Goal: Task Accomplishment & Management: Use online tool/utility

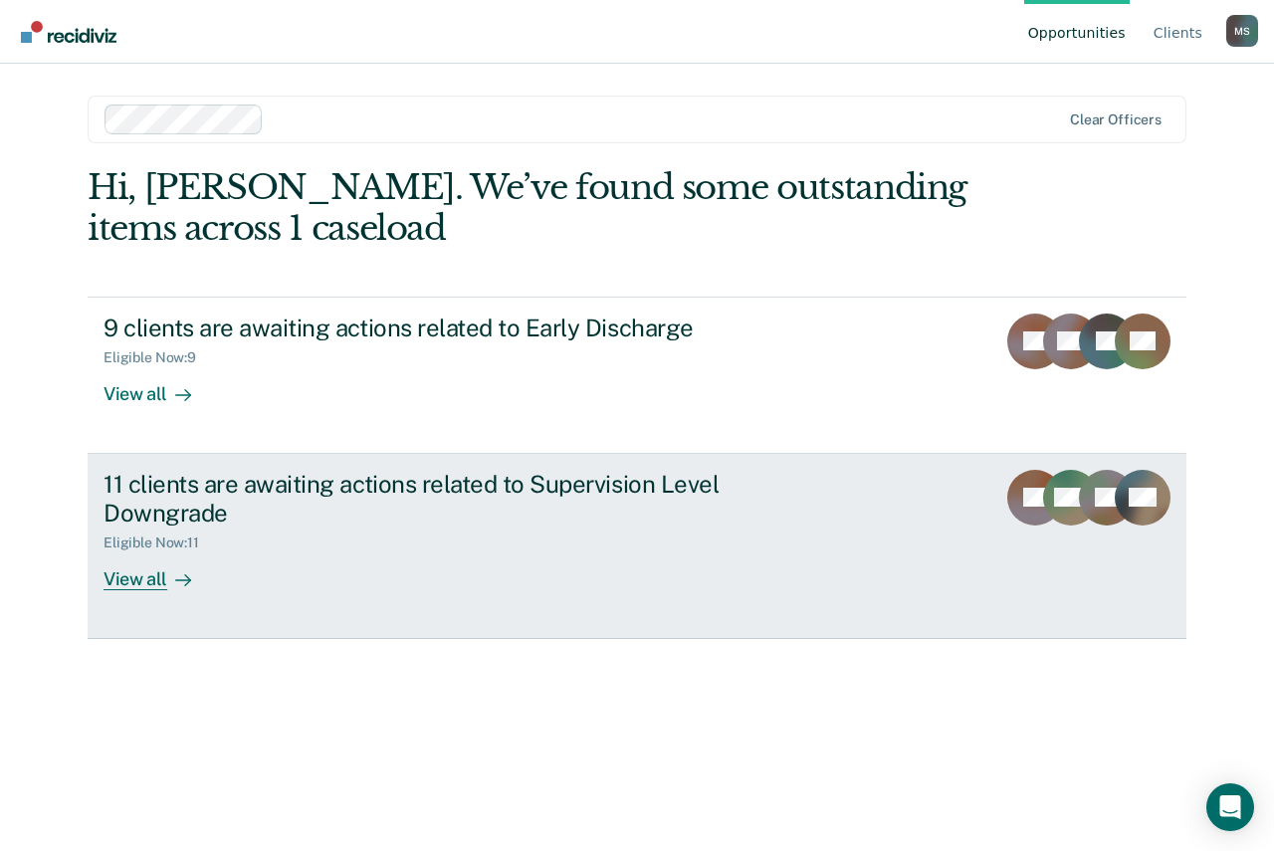
click at [149, 576] on div "View all" at bounding box center [158, 570] width 111 height 39
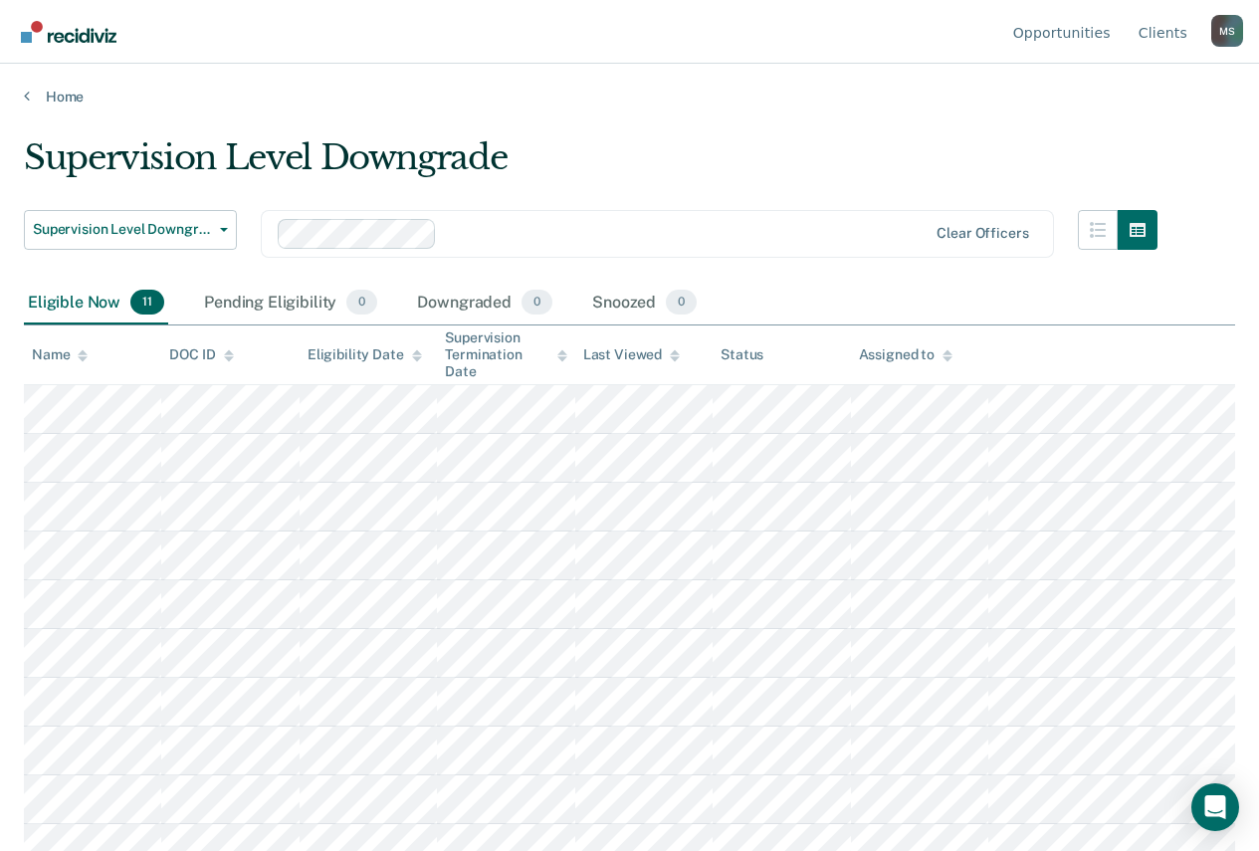
scroll to position [71, 0]
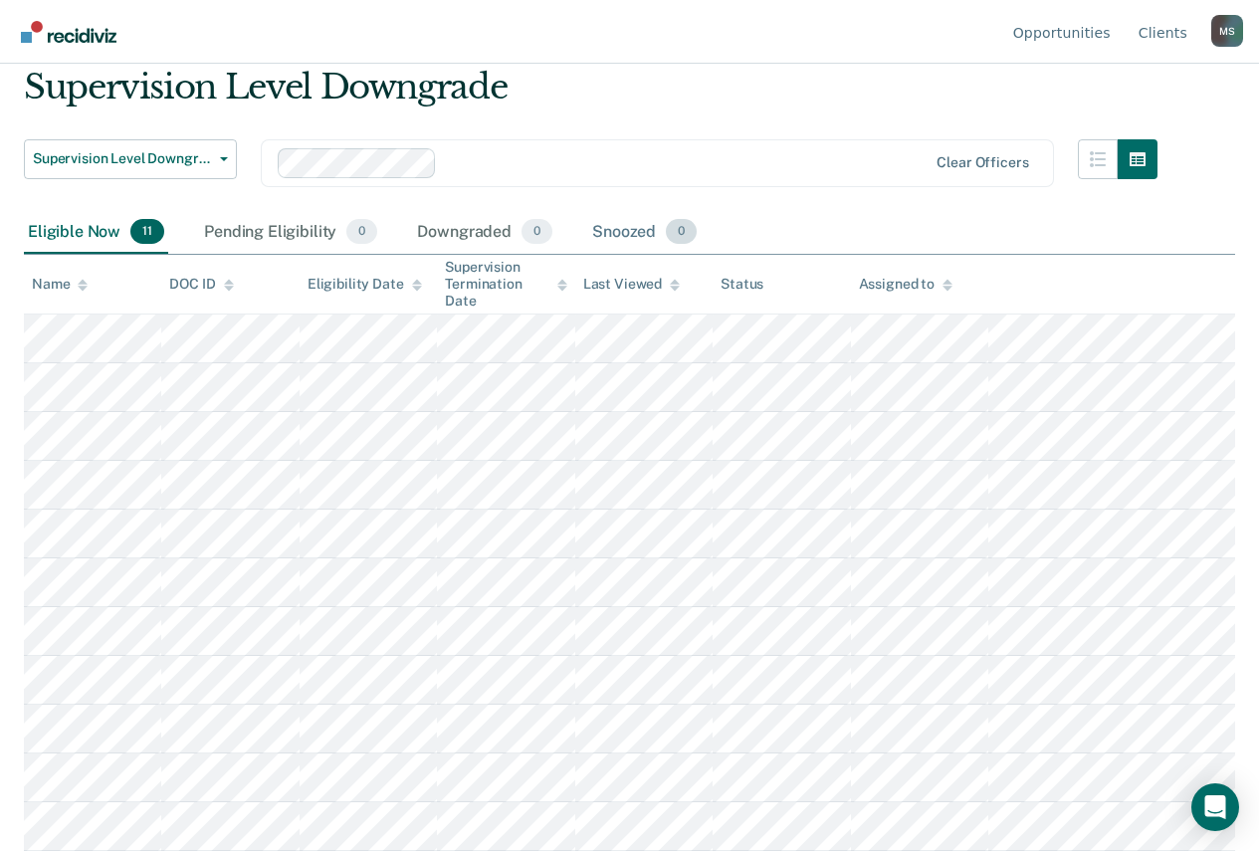
click at [627, 227] on div "Snoozed 0" at bounding box center [644, 233] width 112 height 44
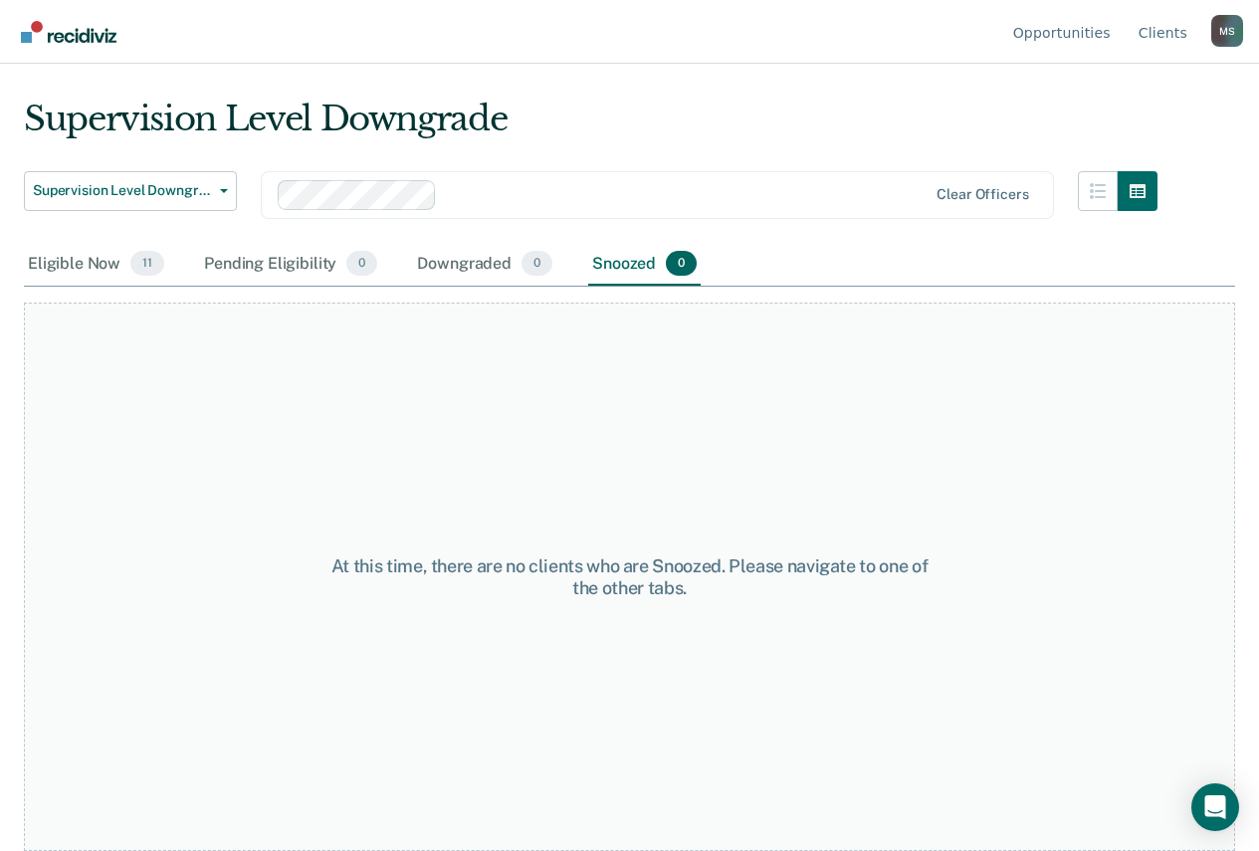
scroll to position [39, 0]
click at [51, 257] on div "Eligible Now 11" at bounding box center [96, 265] width 144 height 44
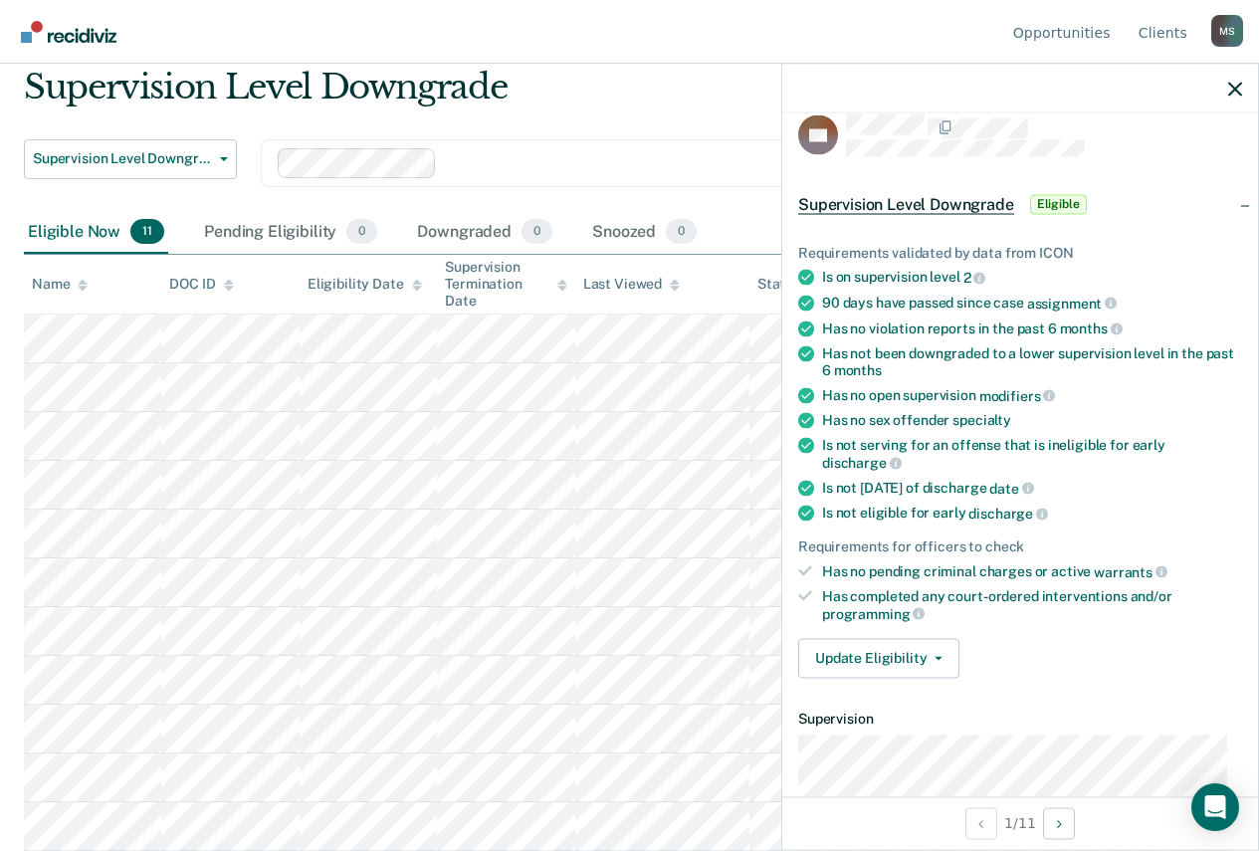
scroll to position [0, 0]
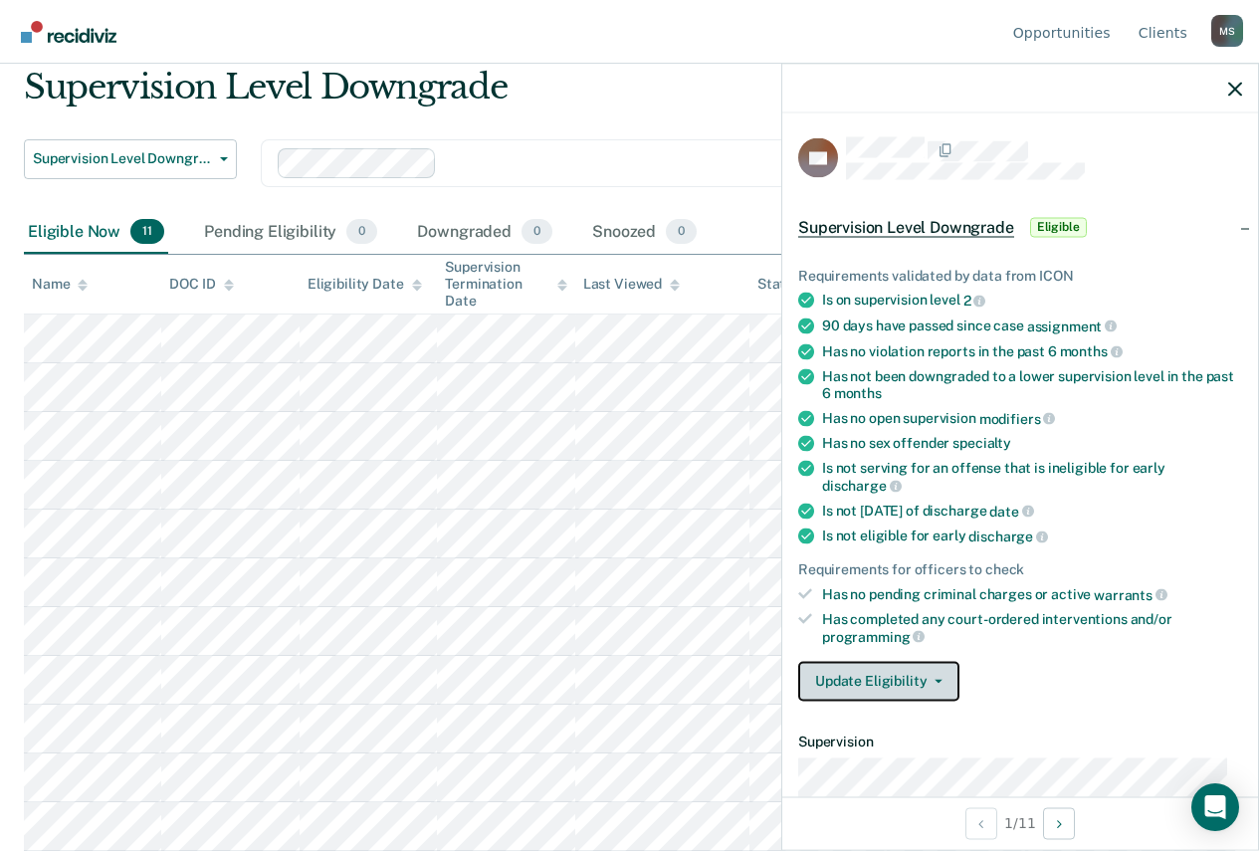
click at [935, 679] on icon "button" at bounding box center [938, 681] width 8 height 4
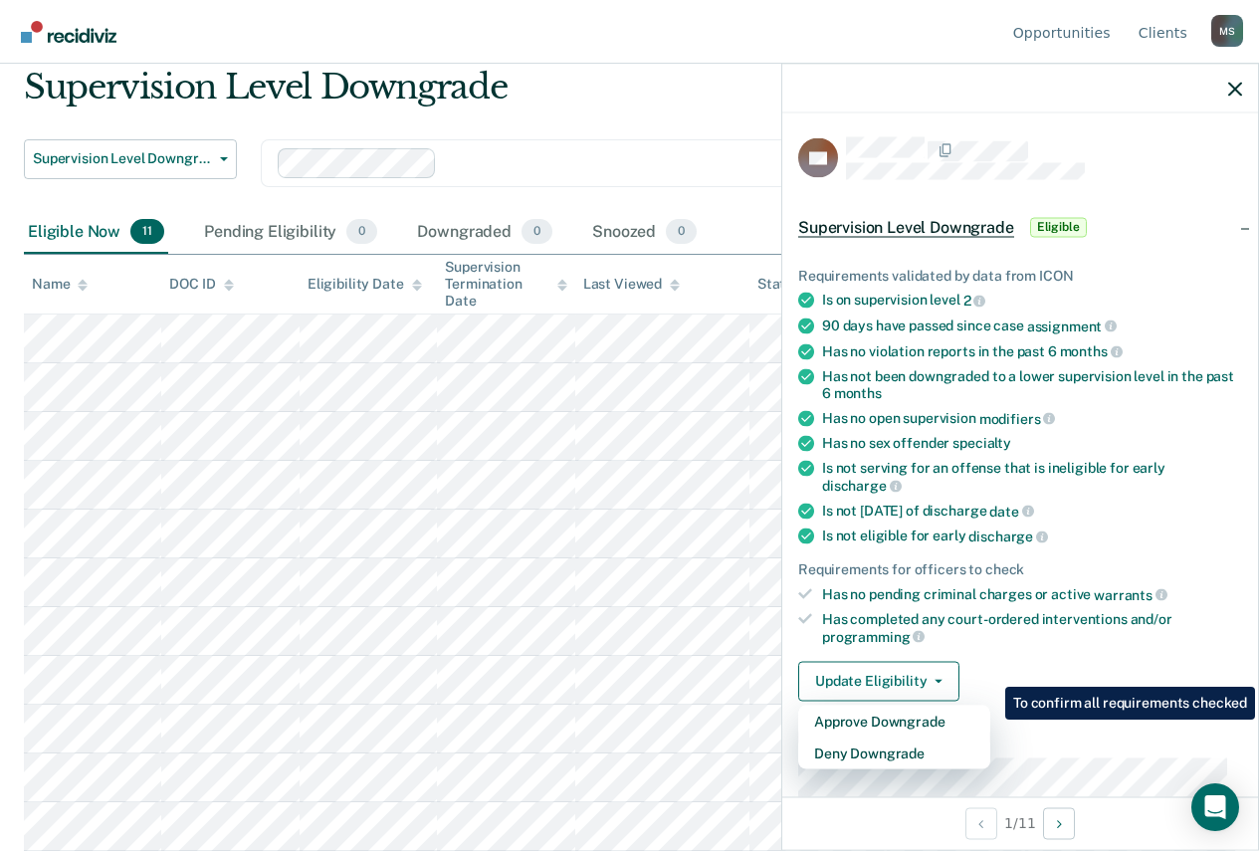
click at [1129, 534] on div "Is not eligible for early discharge" at bounding box center [1032, 536] width 420 height 18
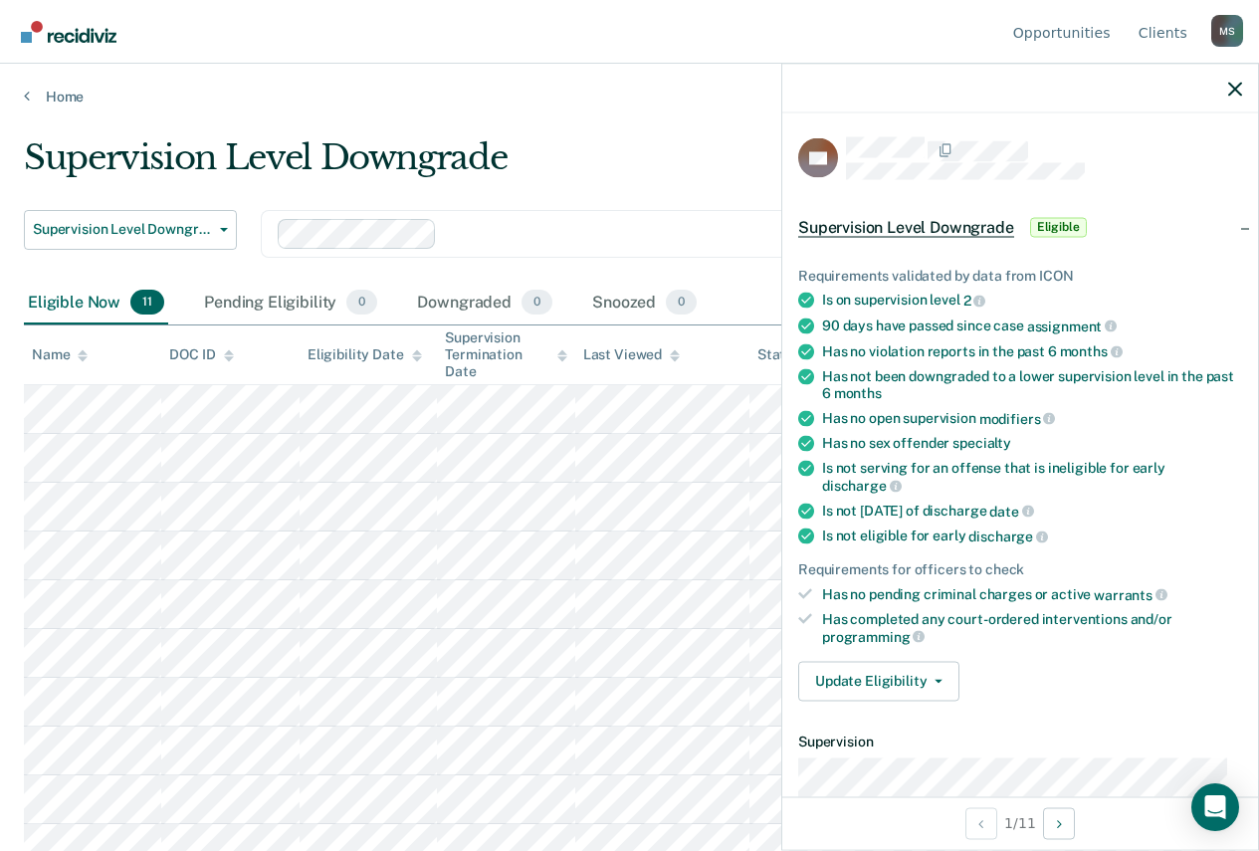
click at [1040, 698] on div "Update Eligibility Approve Downgrade Deny Downgrade" at bounding box center [1020, 681] width 444 height 40
click at [1229, 95] on icon "button" at bounding box center [1235, 89] width 14 height 14
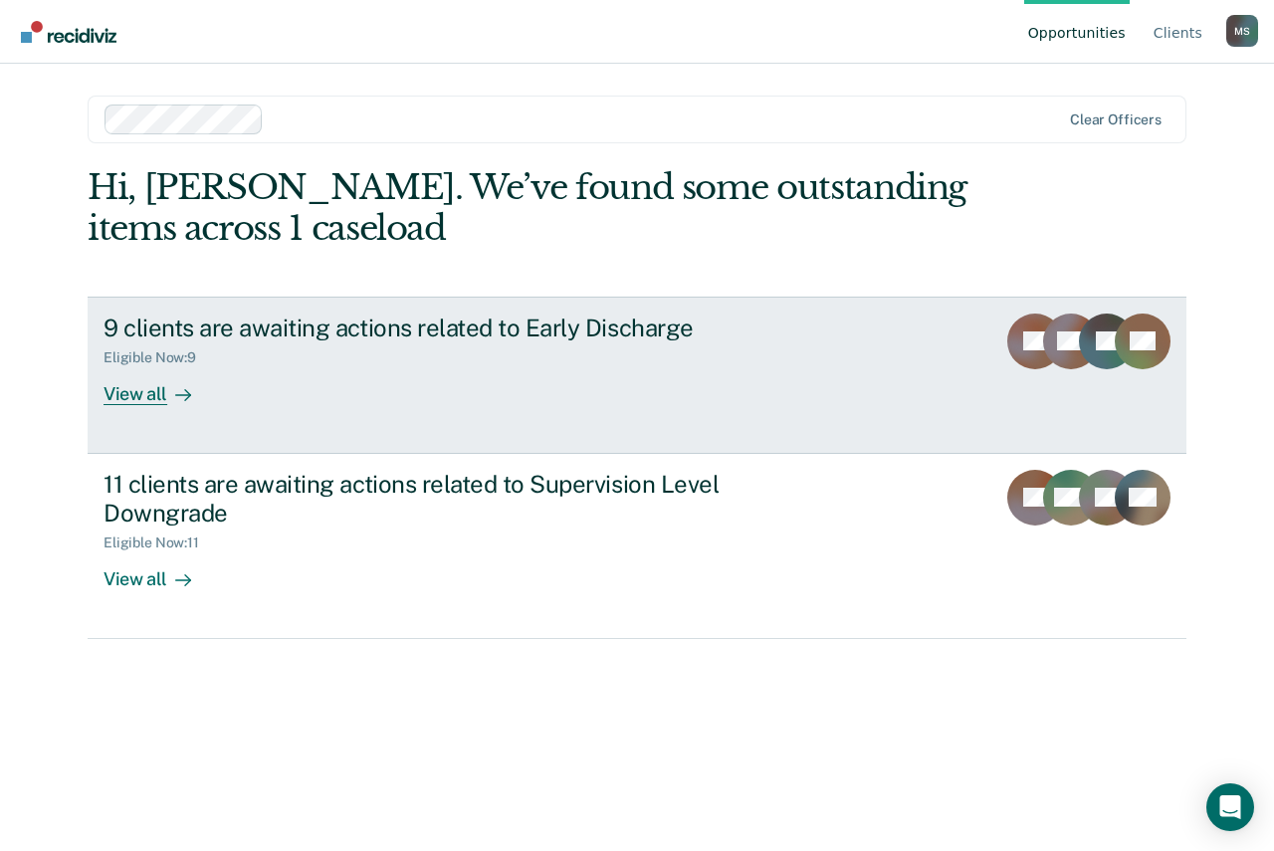
click at [310, 325] on div "9 clients are awaiting actions related to Early Discharge" at bounding box center [452, 327] width 699 height 29
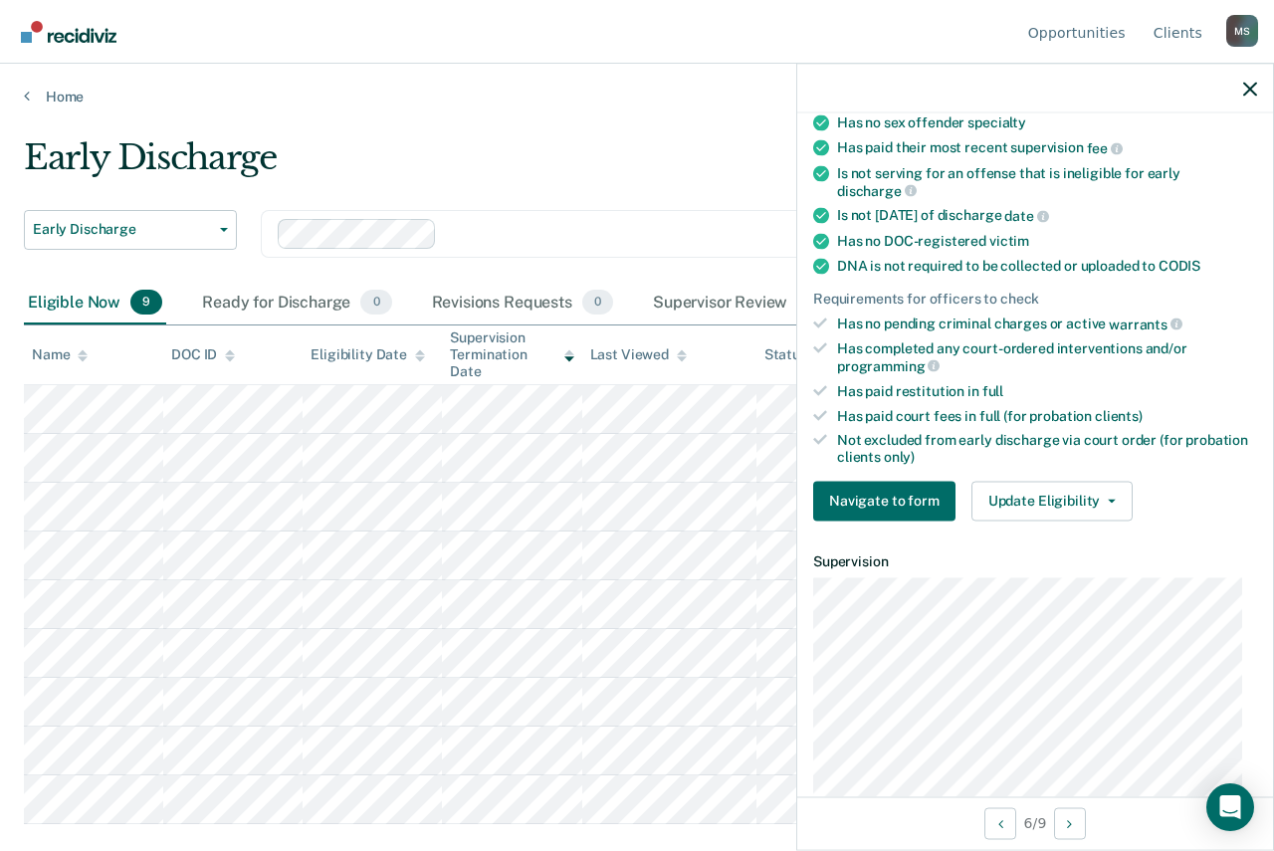
scroll to position [398, 0]
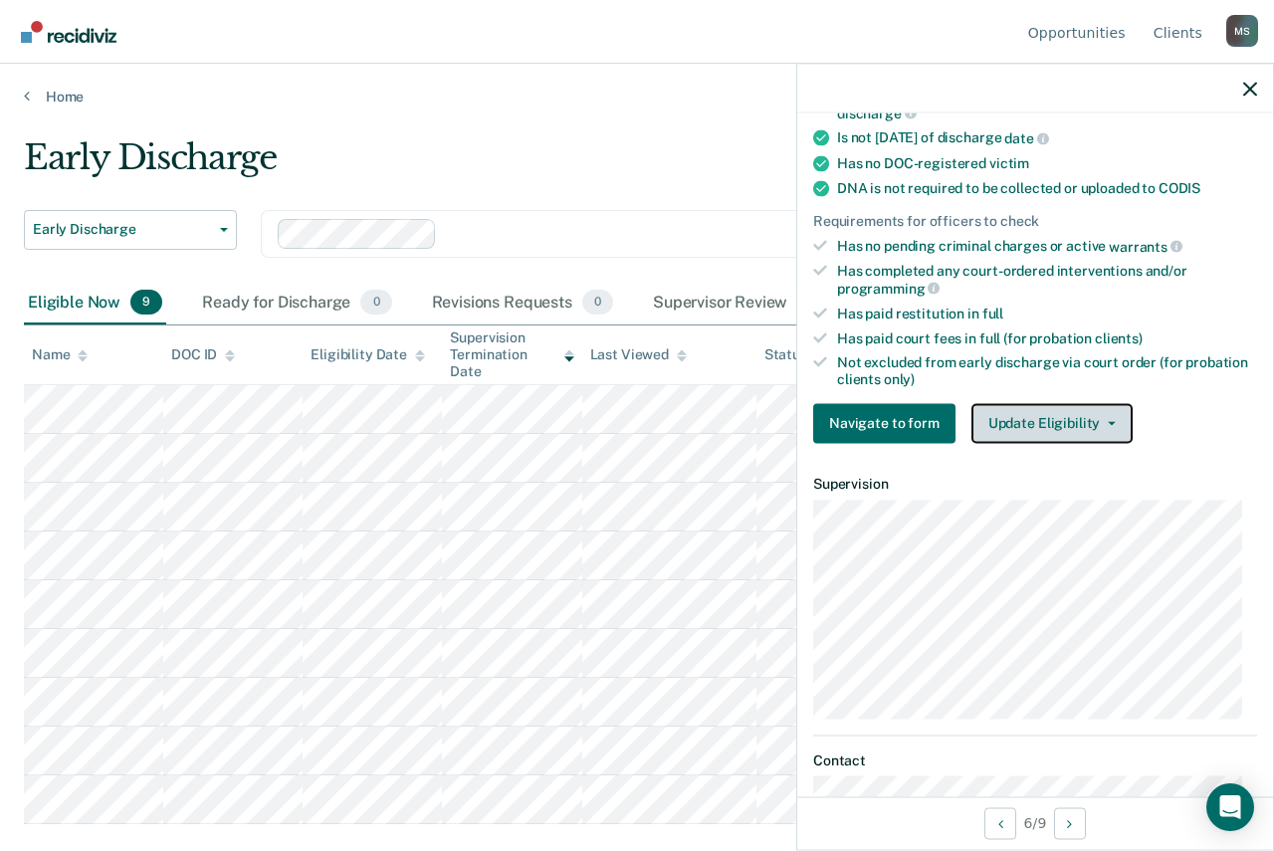
click at [1107, 421] on icon "button" at bounding box center [1111, 423] width 8 height 4
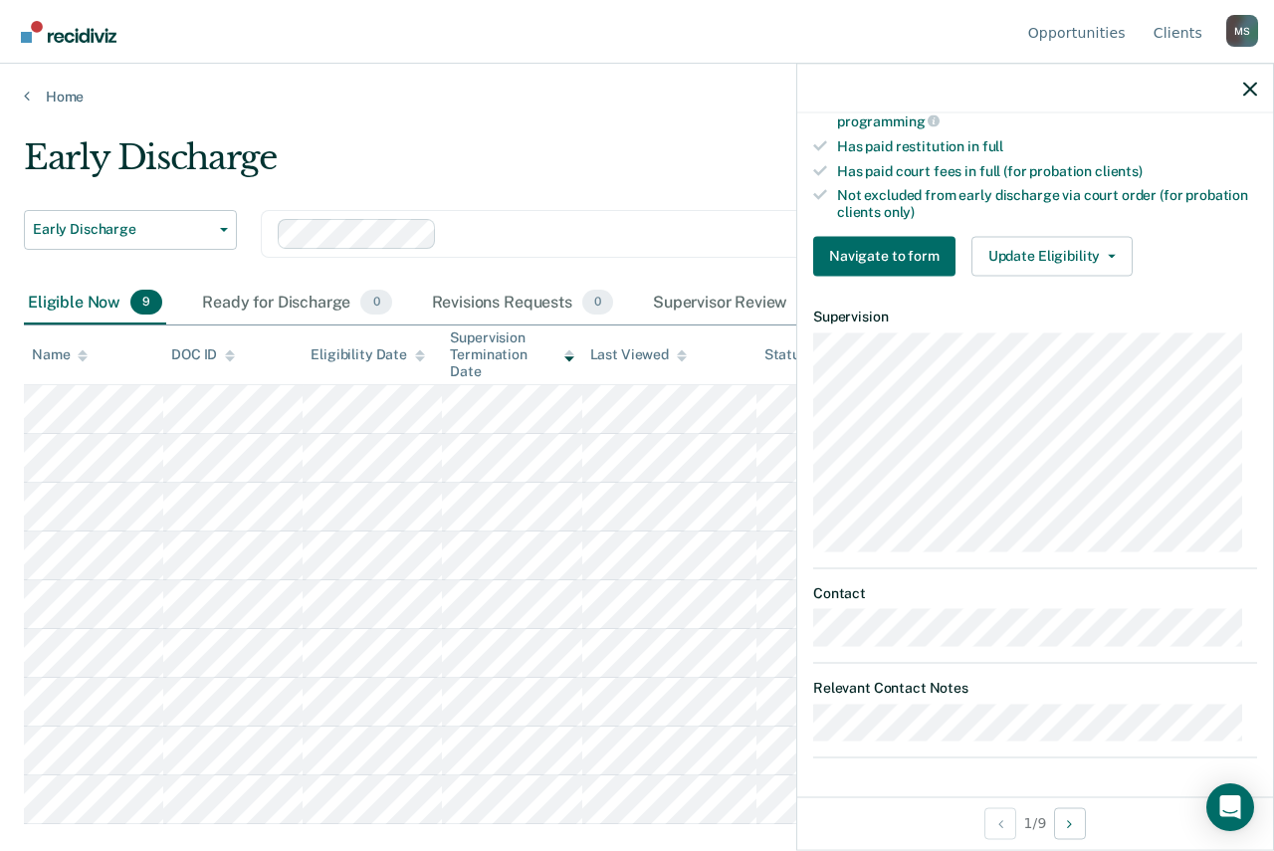
scroll to position [589, 0]
click at [1107, 255] on icon "button" at bounding box center [1111, 257] width 8 height 4
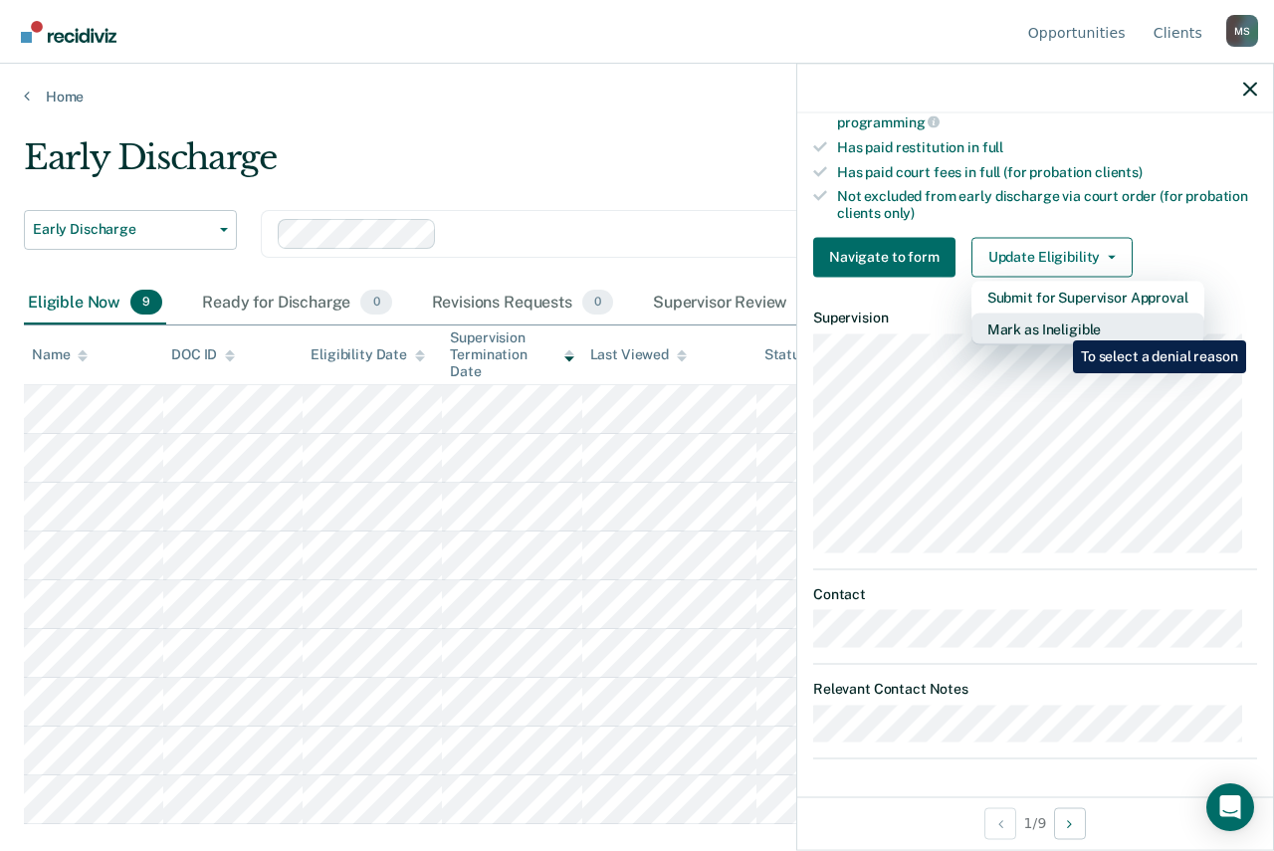
click at [1058, 325] on button "Mark as Ineligible" at bounding box center [1087, 328] width 233 height 32
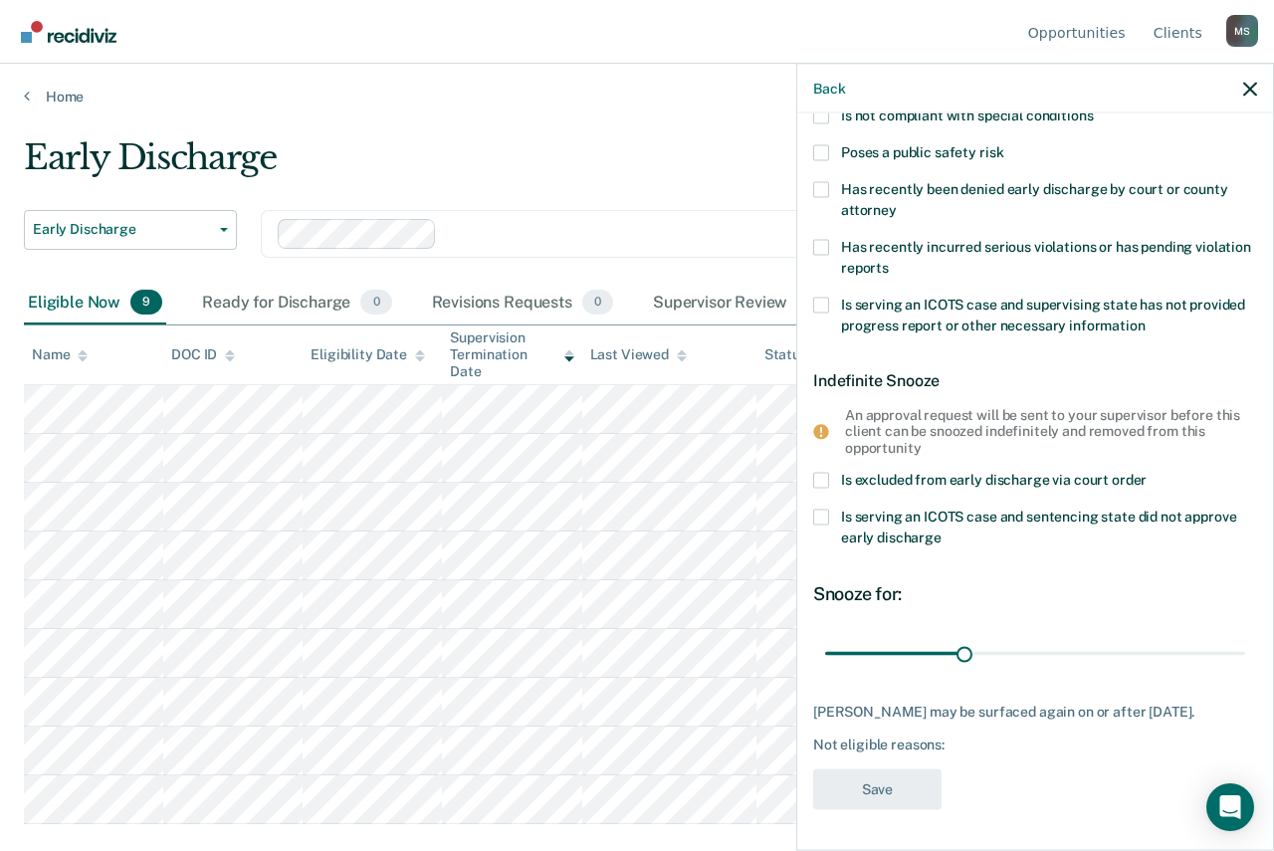
scroll to position [262, 0]
drag, startPoint x: 959, startPoint y: 637, endPoint x: 1048, endPoint y: 636, distance: 88.6
click at [1048, 636] on input "range" at bounding box center [1035, 653] width 420 height 35
click at [886, 747] on div "Not eligible reasons:" at bounding box center [1035, 744] width 444 height 17
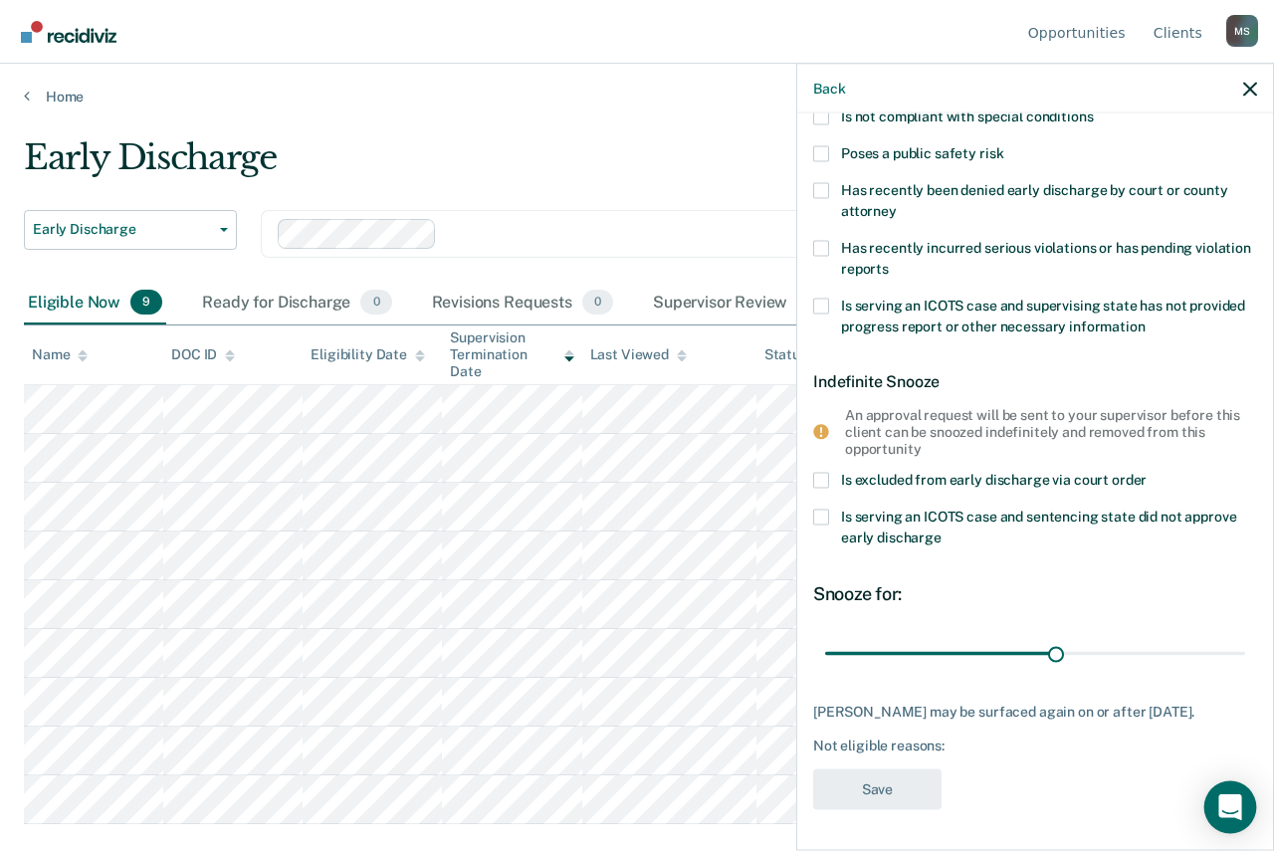
click at [1229, 802] on icon "Open Intercom Messenger" at bounding box center [1229, 807] width 23 height 26
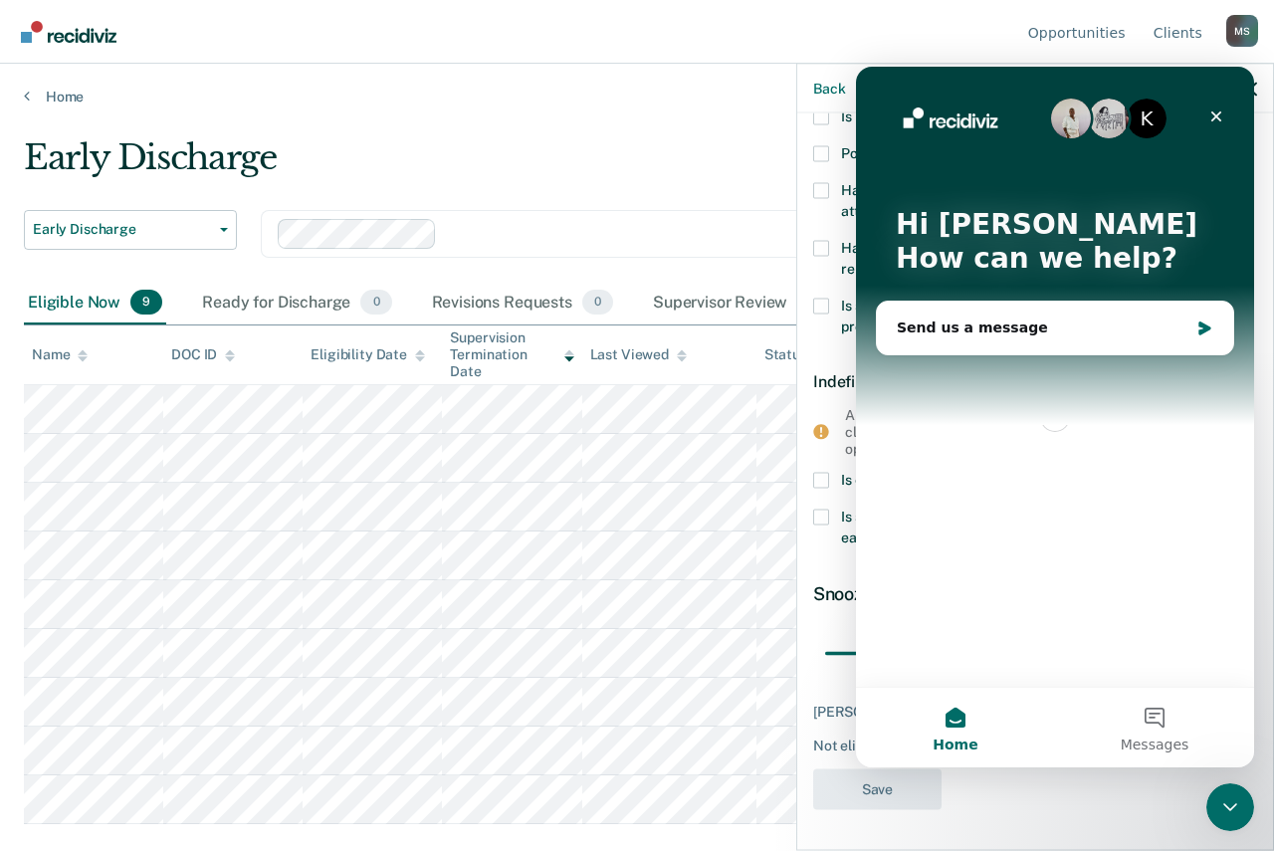
scroll to position [0, 0]
click at [1218, 111] on icon "Close" at bounding box center [1216, 116] width 16 height 16
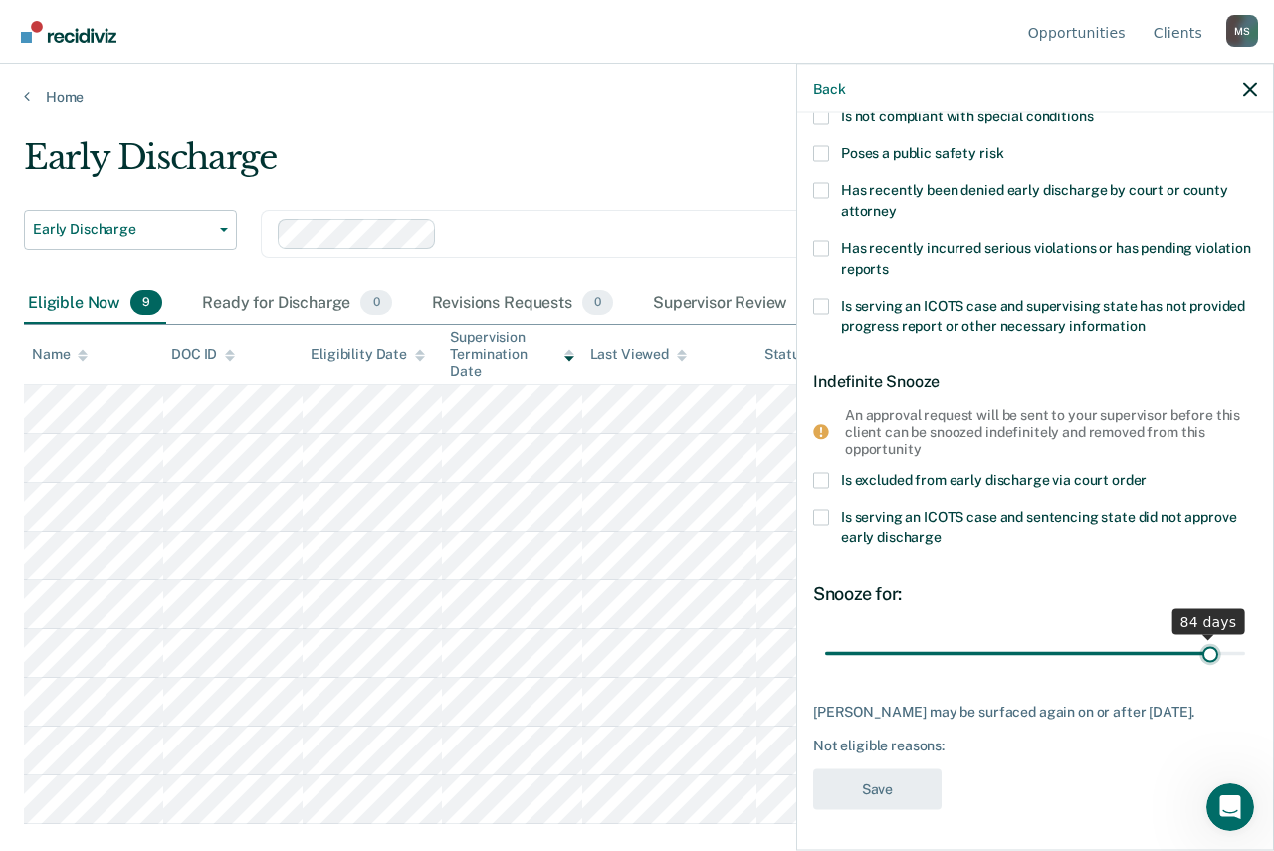
drag, startPoint x: 1051, startPoint y: 642, endPoint x: 1195, endPoint y: 656, distance: 145.0
type input "84"
click at [1195, 656] on input "range" at bounding box center [1035, 653] width 420 height 35
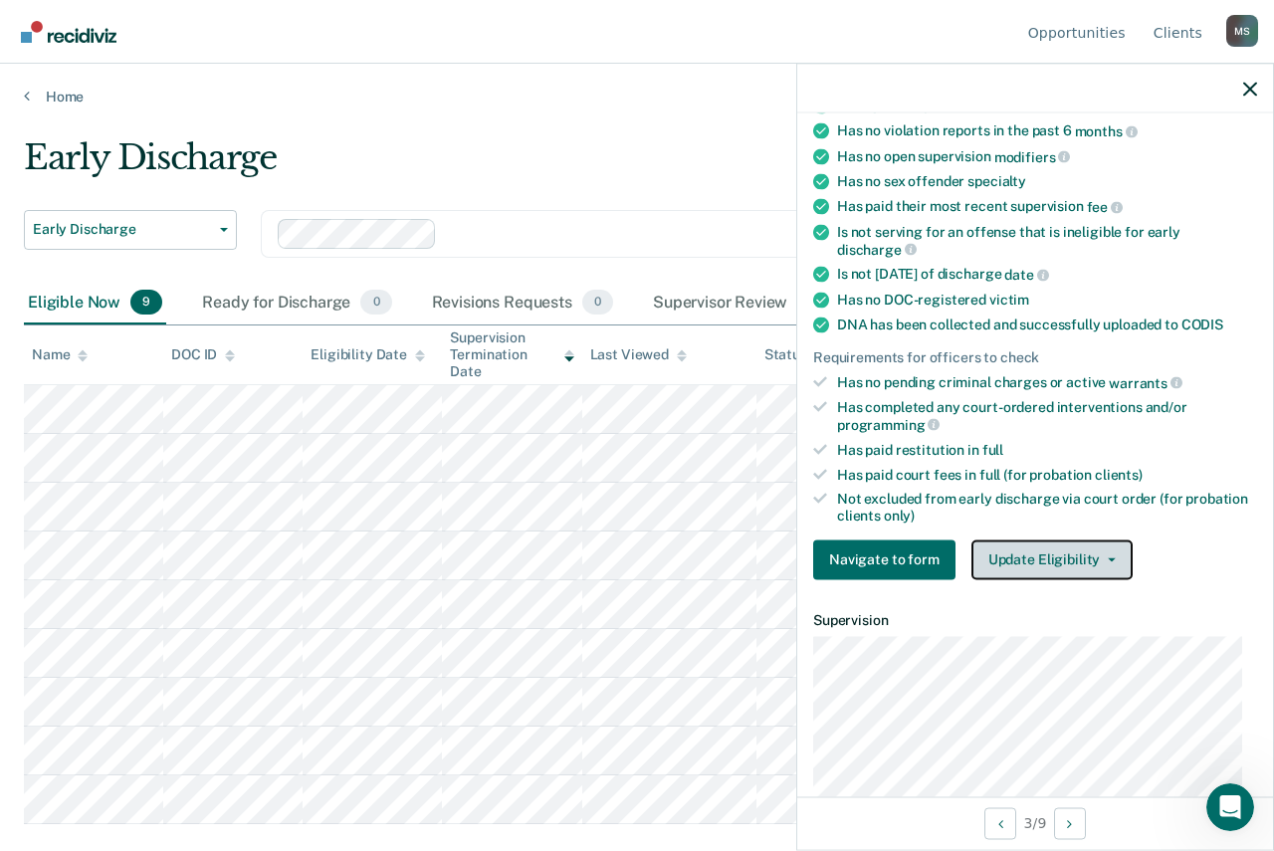
click at [1107, 557] on icon "button" at bounding box center [1111, 559] width 8 height 4
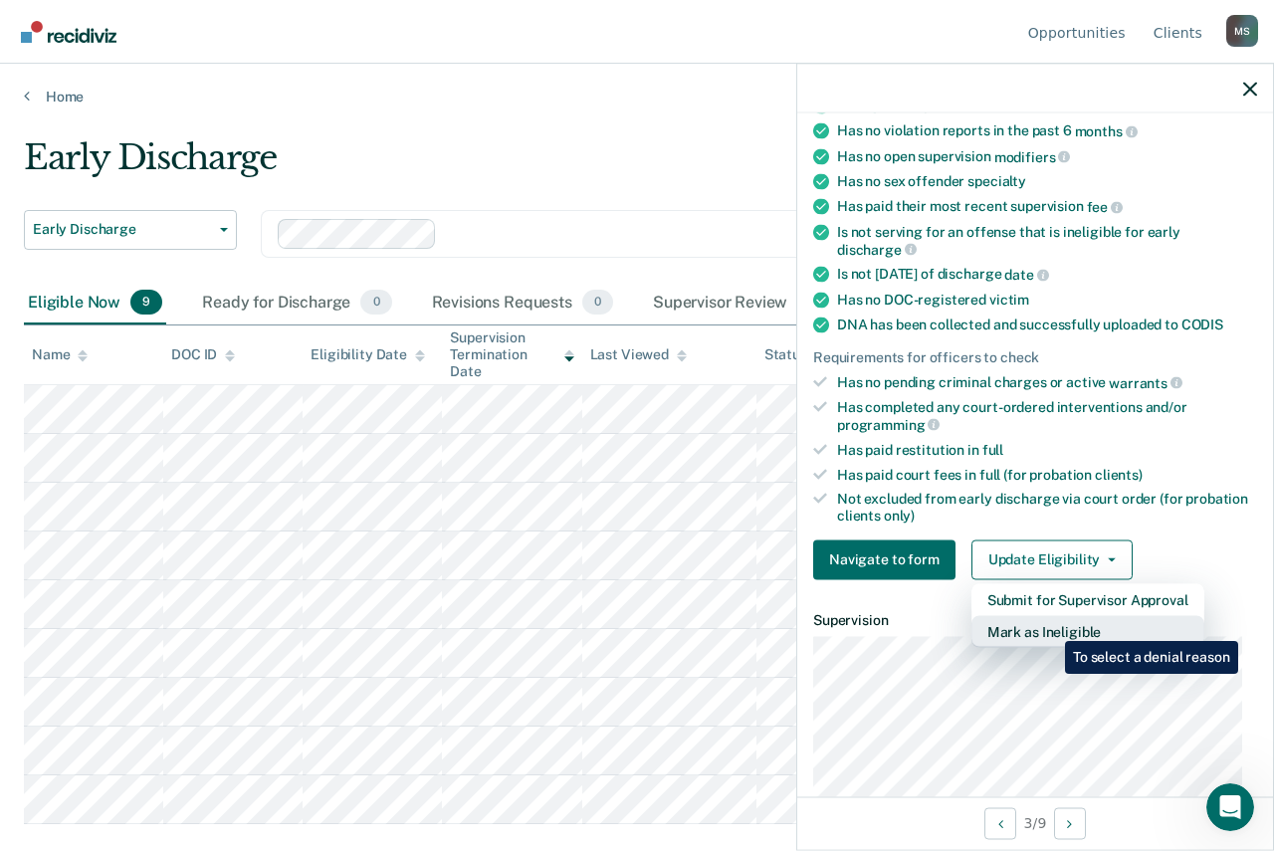
click at [1050, 626] on button "Mark as Ineligible" at bounding box center [1087, 631] width 233 height 32
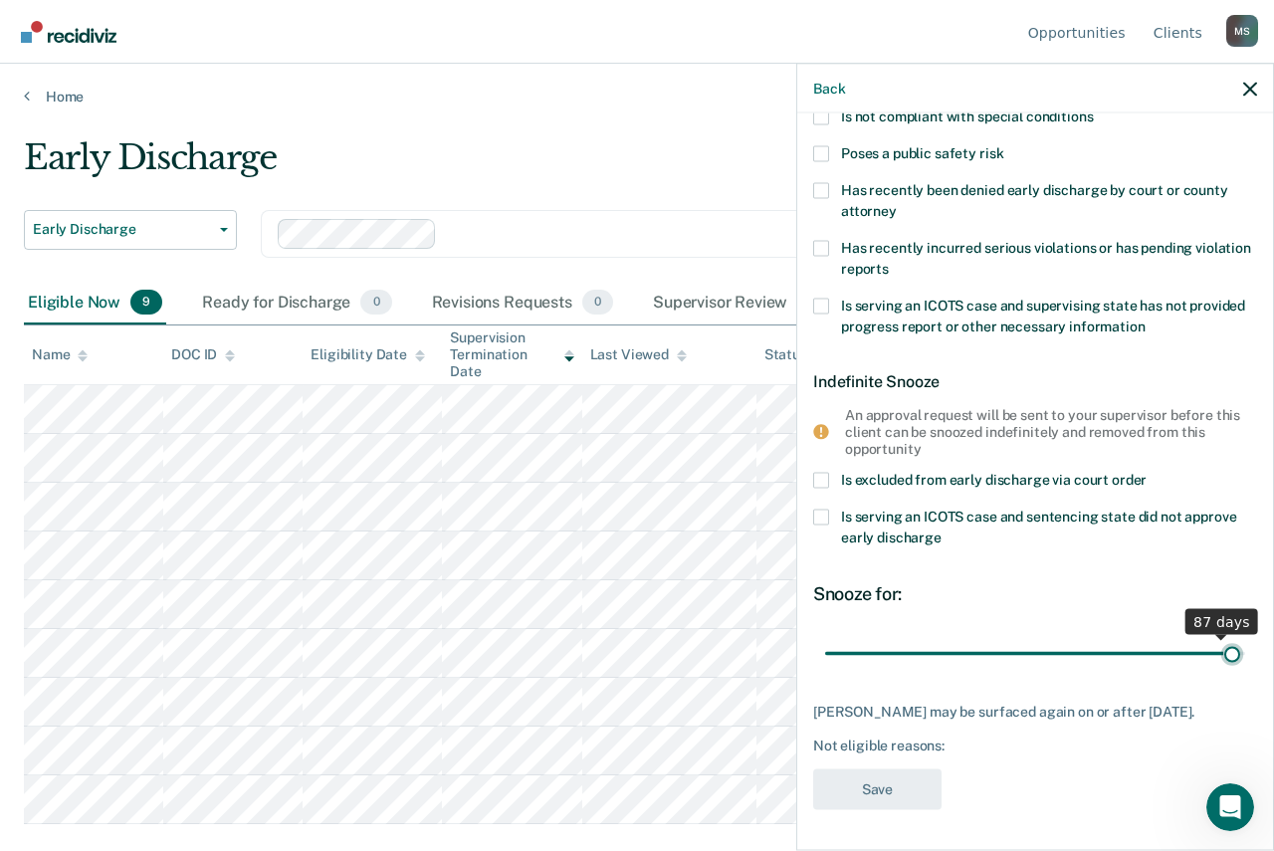
scroll to position [246, 0]
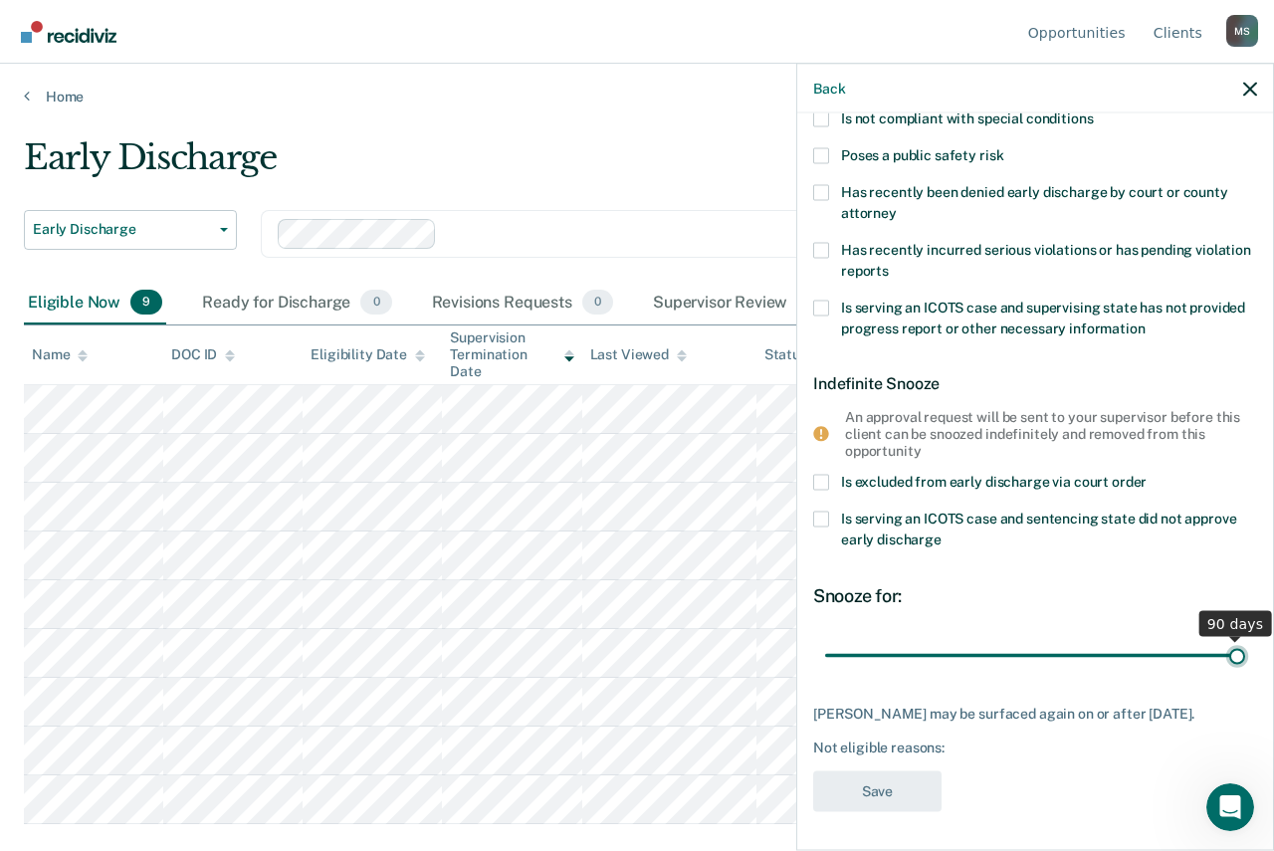
drag, startPoint x: 959, startPoint y: 635, endPoint x: 1239, endPoint y: 628, distance: 279.7
type input "90"
click at [1239, 638] on input "range" at bounding box center [1035, 655] width 420 height 35
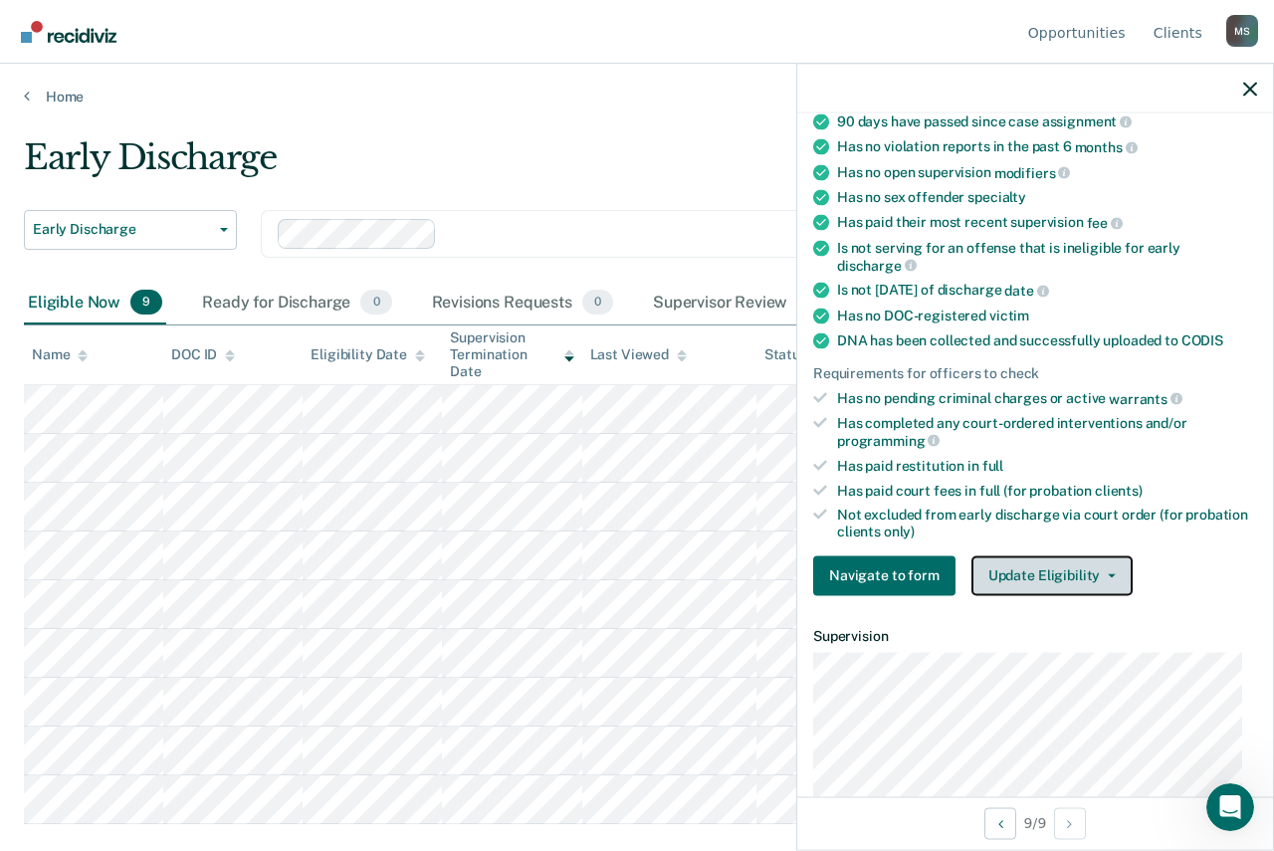
click at [1107, 573] on icon "button" at bounding box center [1111, 575] width 8 height 4
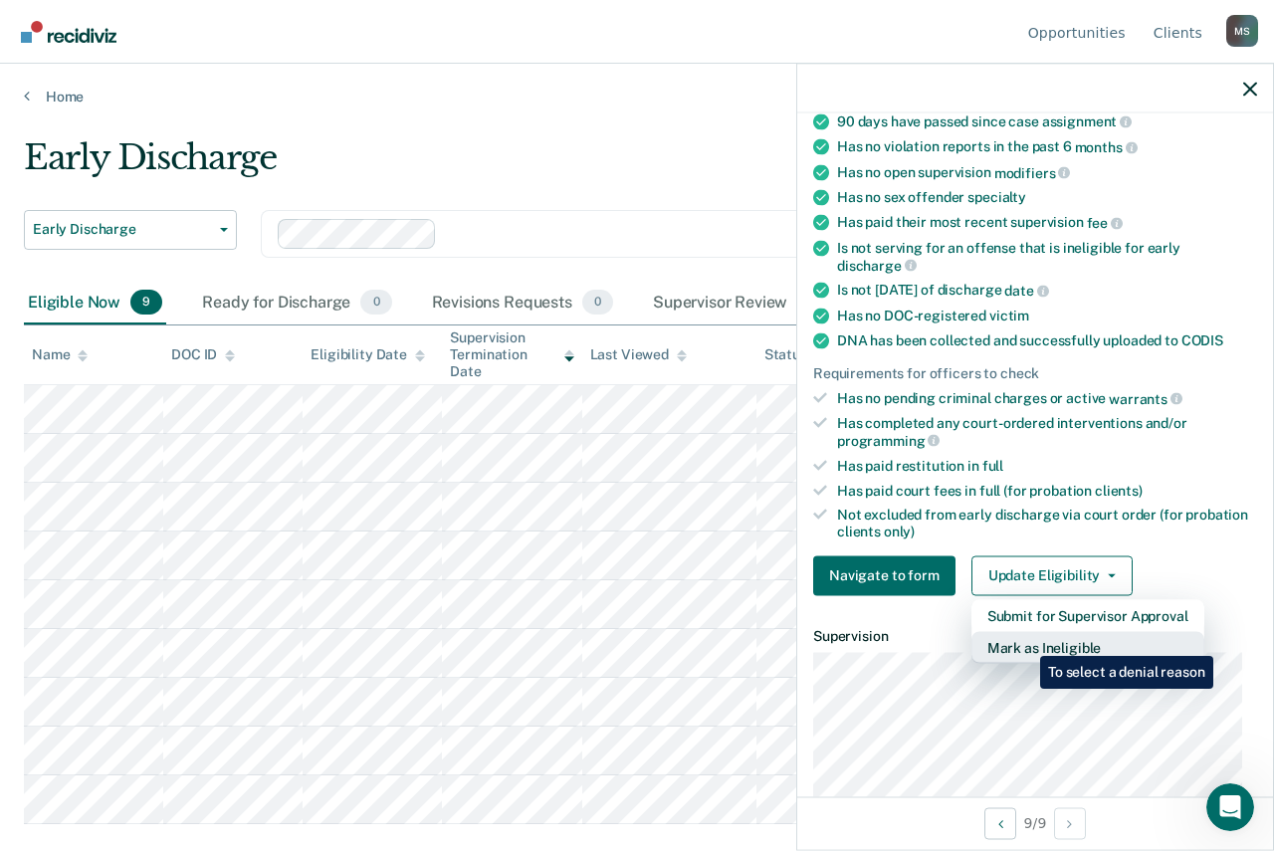
click at [1025, 641] on button "Mark as Ineligible" at bounding box center [1087, 647] width 233 height 32
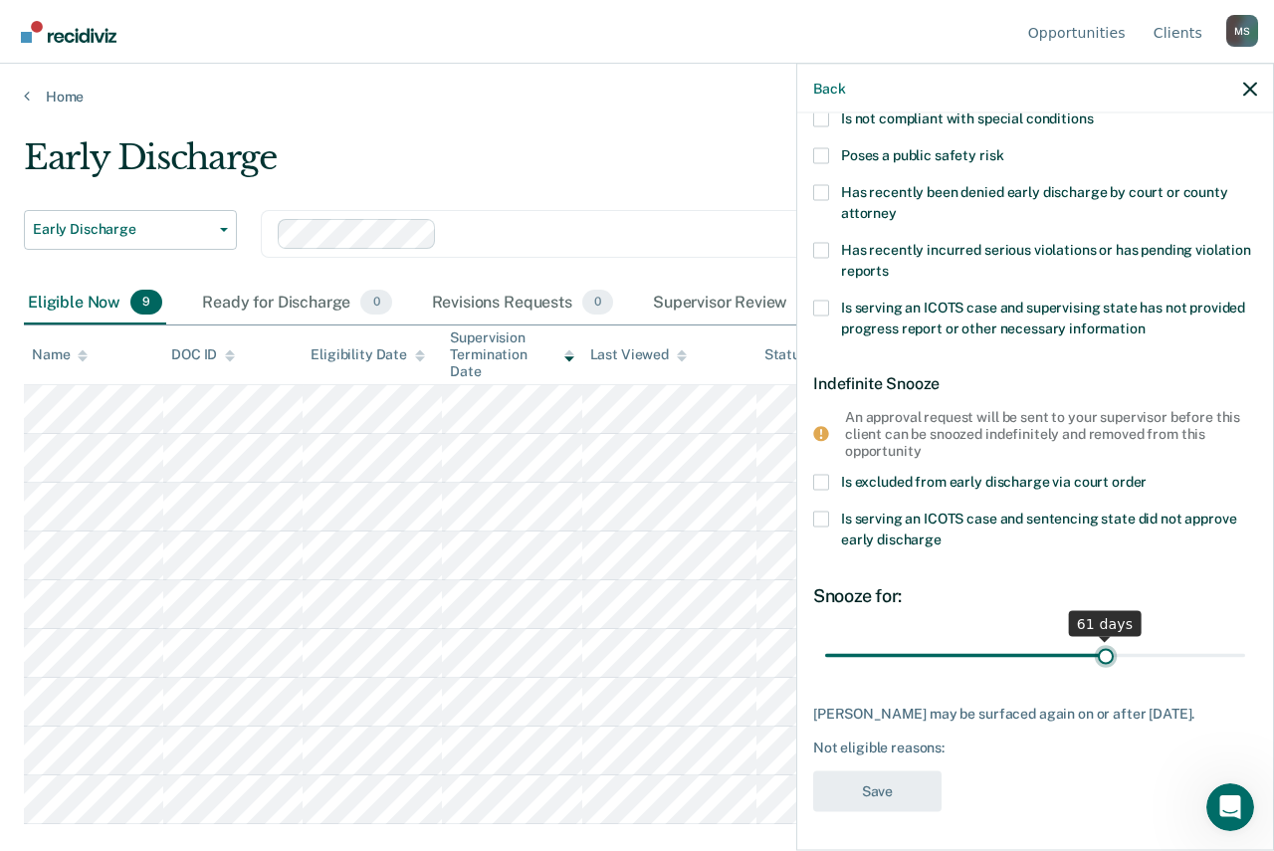
drag, startPoint x: 960, startPoint y: 651, endPoint x: 1097, endPoint y: 648, distance: 136.4
type input "61"
click at [1097, 648] on input "range" at bounding box center [1035, 655] width 420 height 35
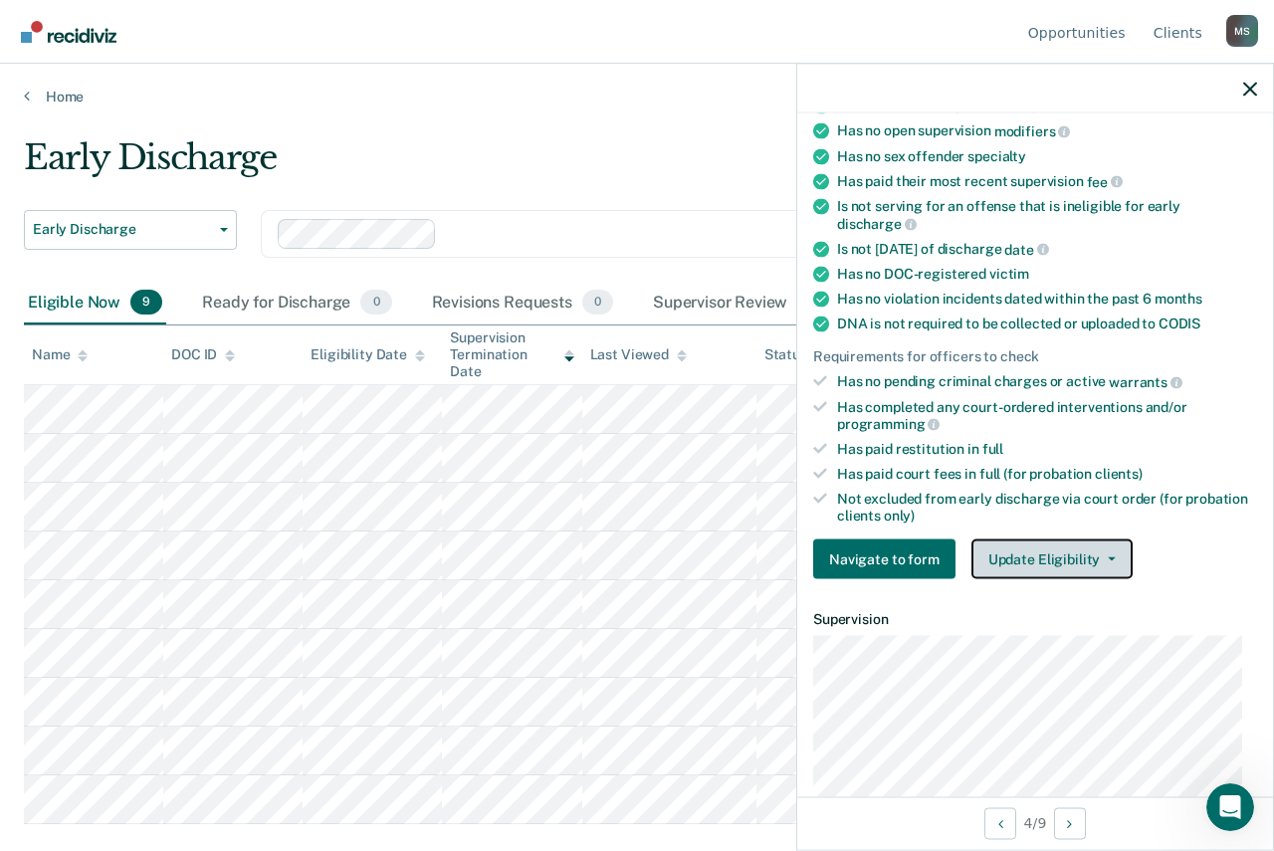
click at [1108, 557] on icon "button" at bounding box center [1111, 559] width 8 height 4
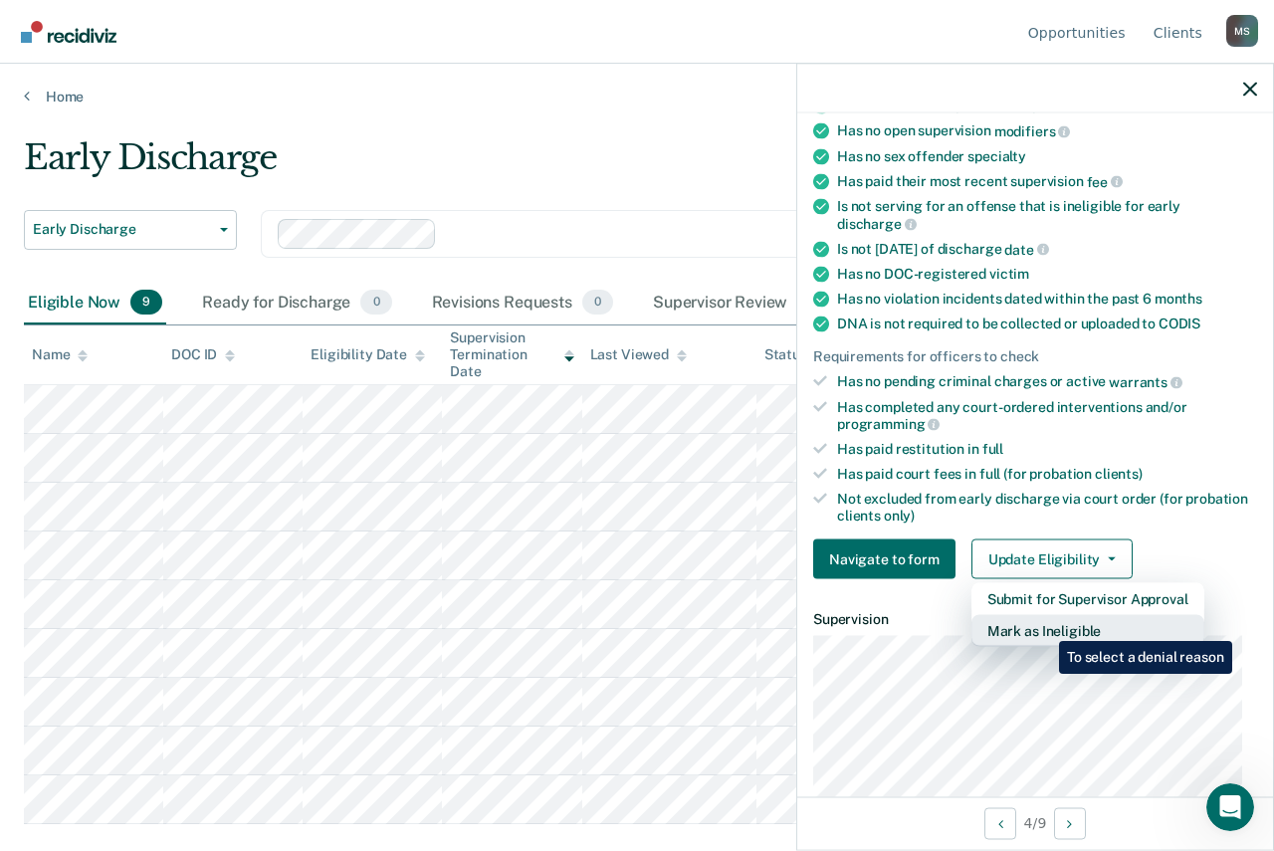
click at [1044, 626] on button "Mark as Ineligible" at bounding box center [1087, 631] width 233 height 32
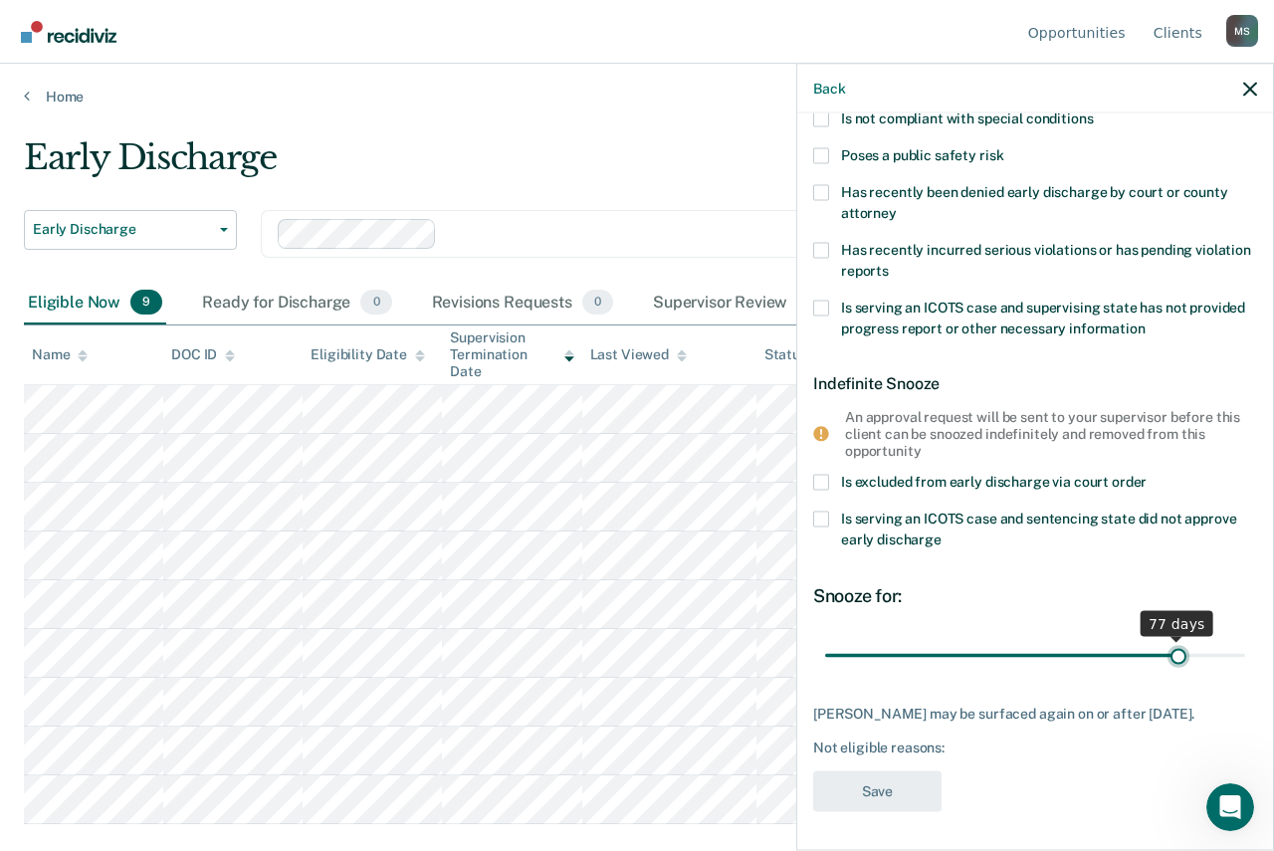
drag, startPoint x: 958, startPoint y: 652, endPoint x: 1163, endPoint y: 665, distance: 205.4
type input "77"
click at [1163, 665] on input "range" at bounding box center [1035, 655] width 420 height 35
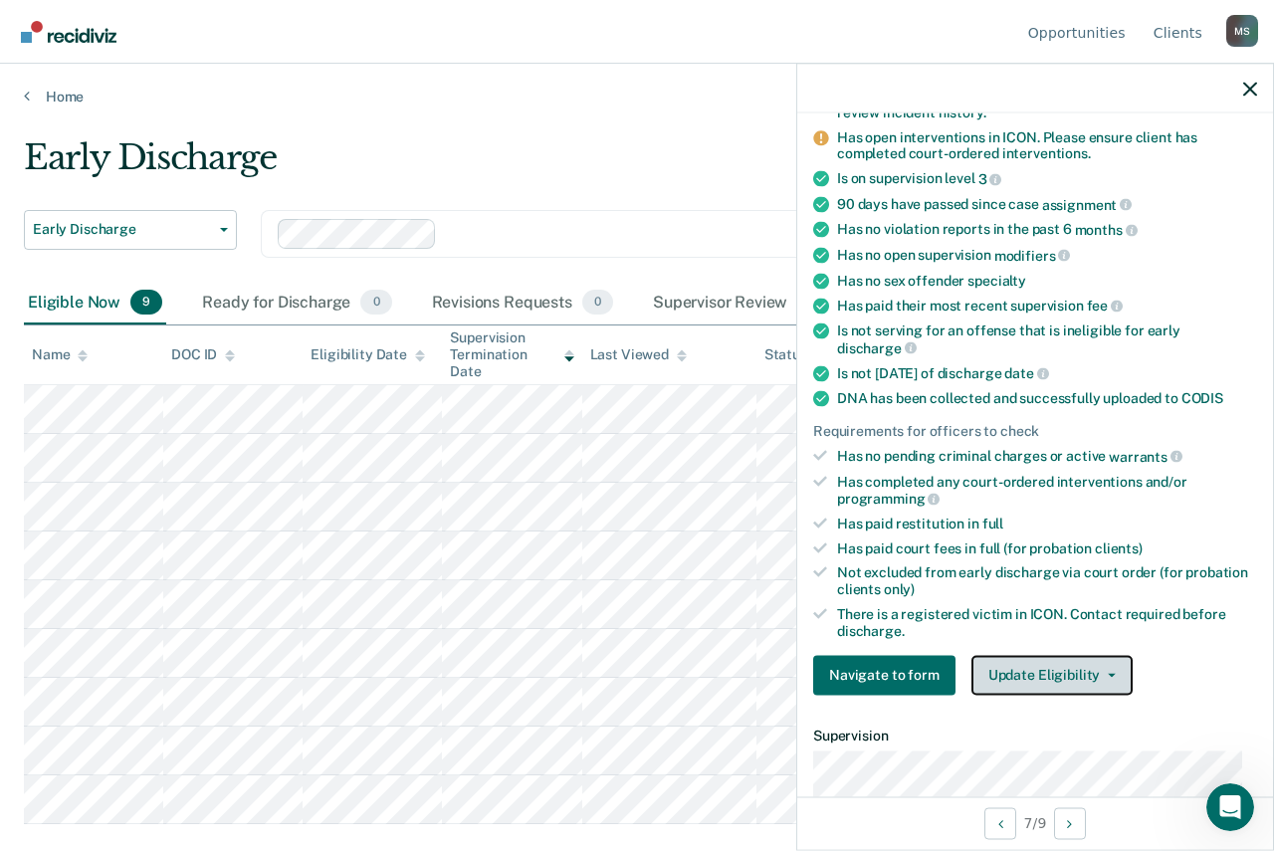
click at [1108, 673] on icon "button" at bounding box center [1111, 675] width 8 height 4
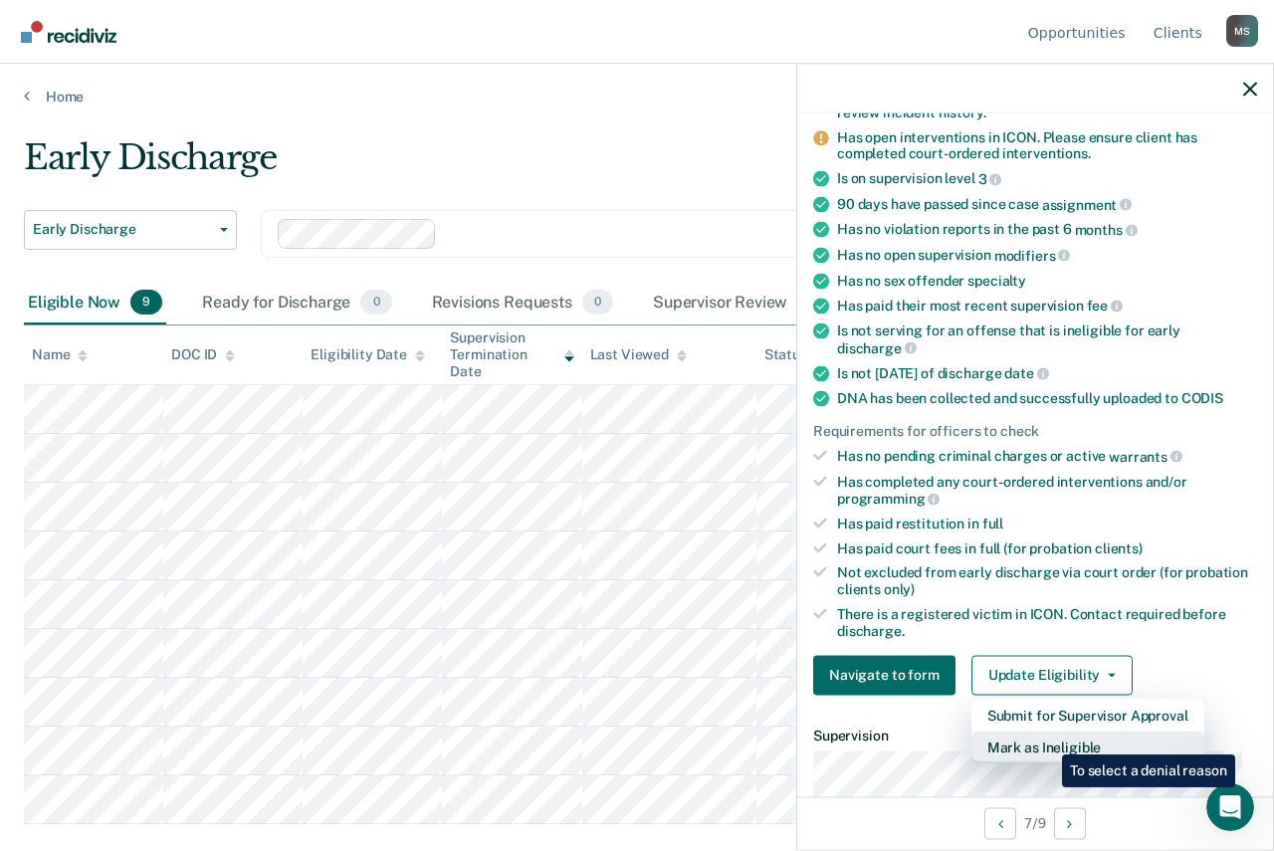
click at [1047, 739] on button "Mark as Ineligible" at bounding box center [1087, 746] width 233 height 32
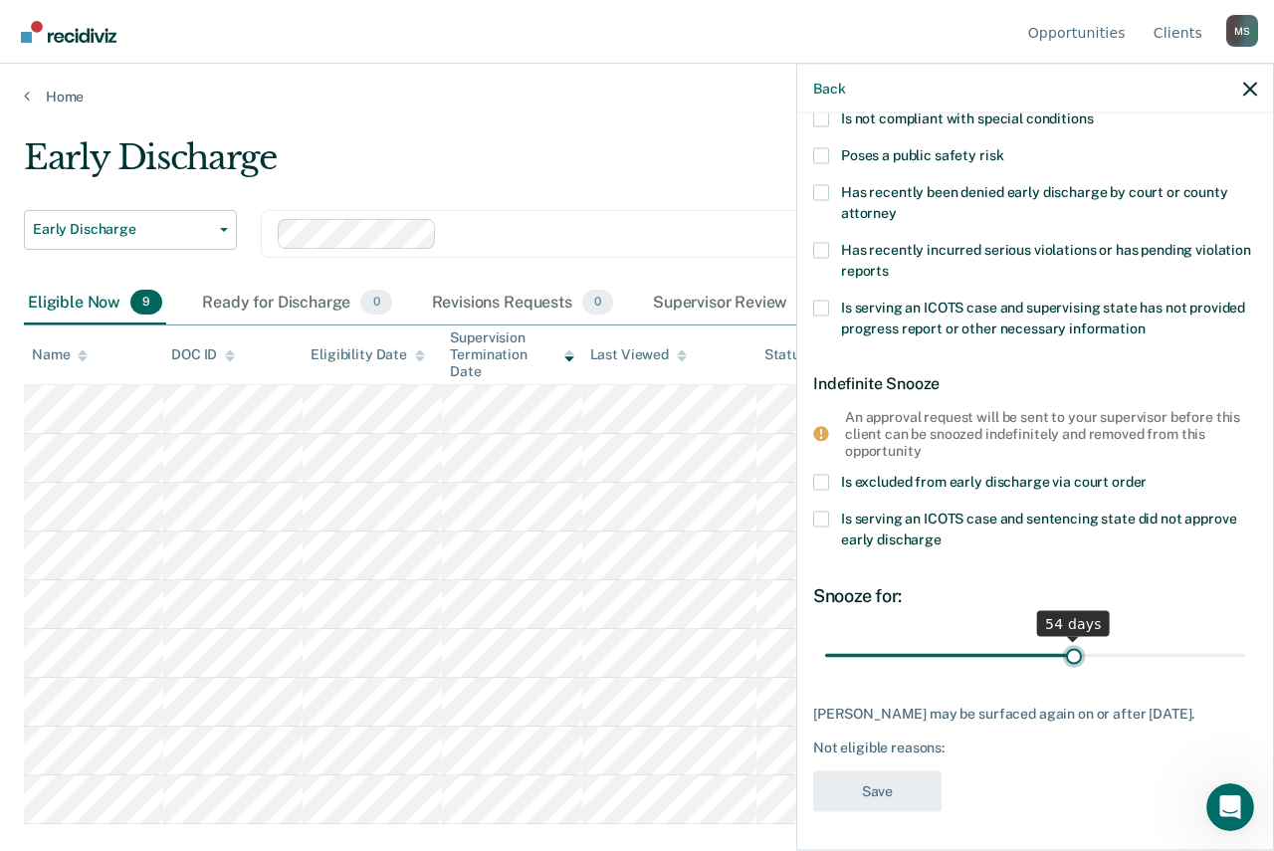
type input "54"
click at [1066, 654] on input "range" at bounding box center [1035, 655] width 420 height 35
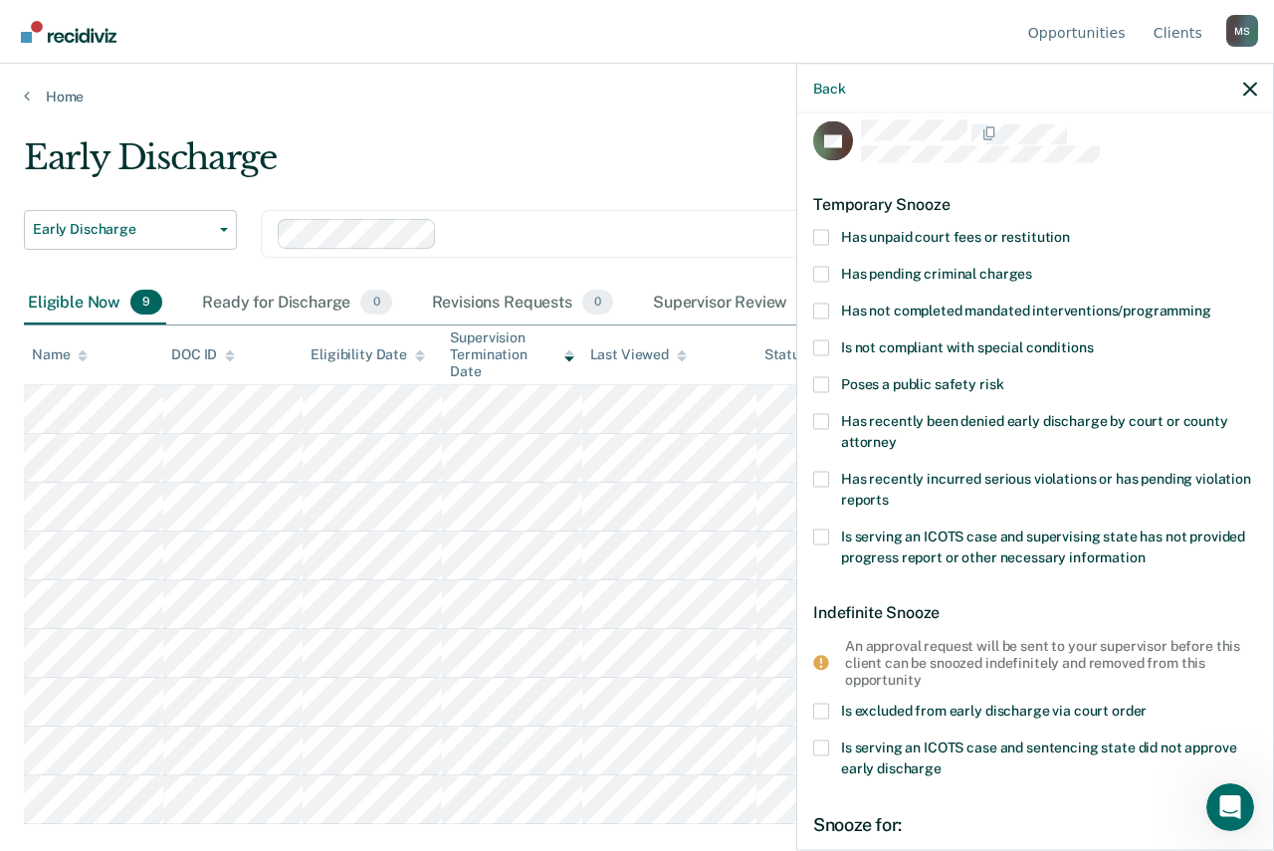
scroll to position [0, 0]
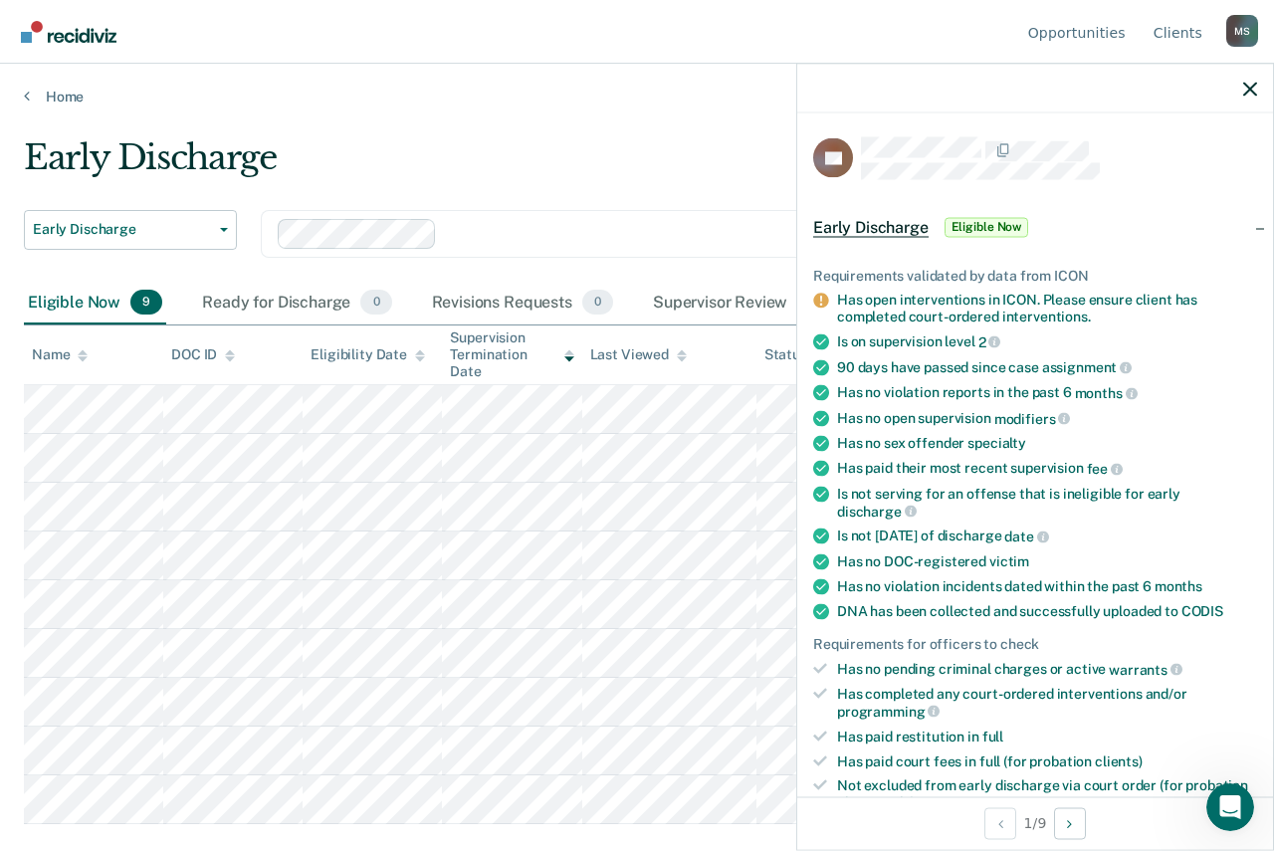
click at [866, 221] on span "Early Discharge" at bounding box center [870, 227] width 115 height 20
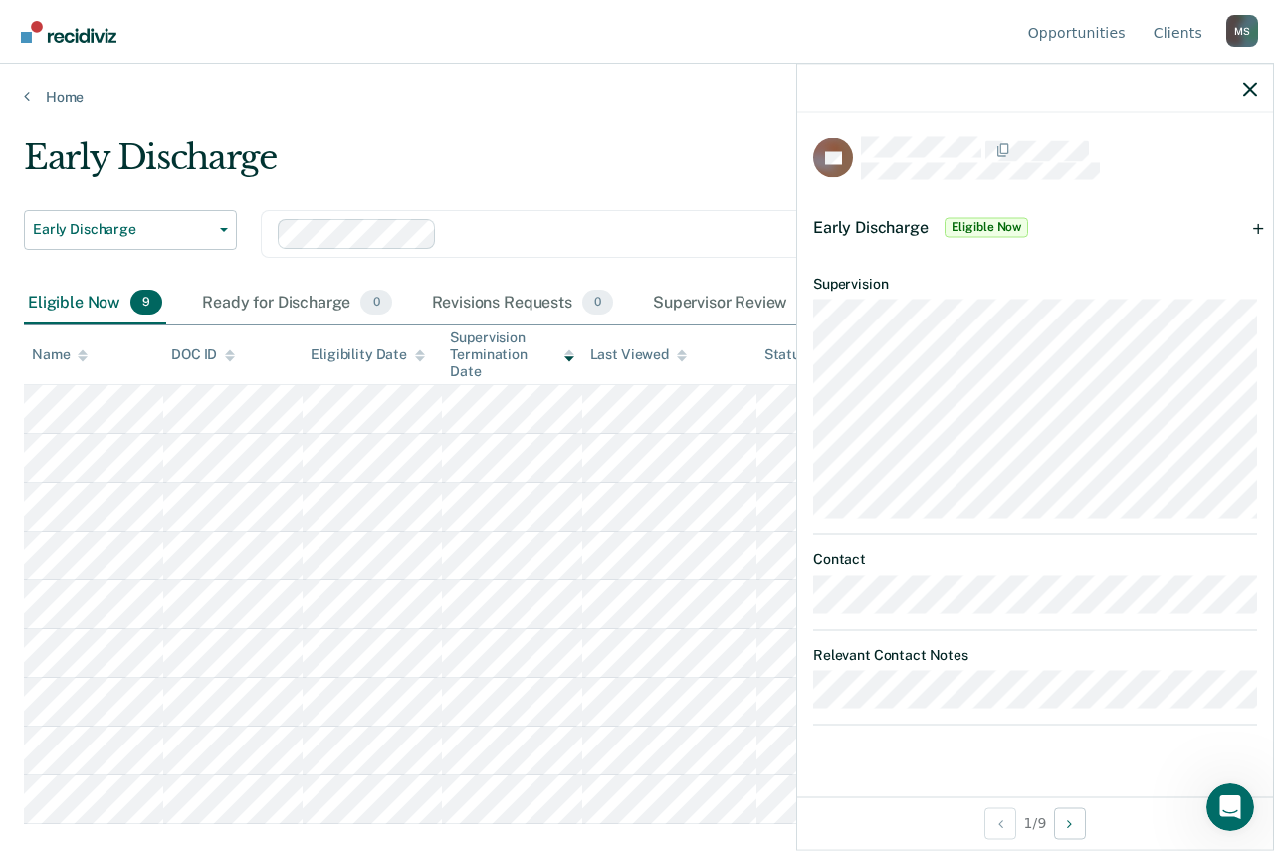
click at [982, 226] on span "Eligible Now" at bounding box center [986, 227] width 85 height 20
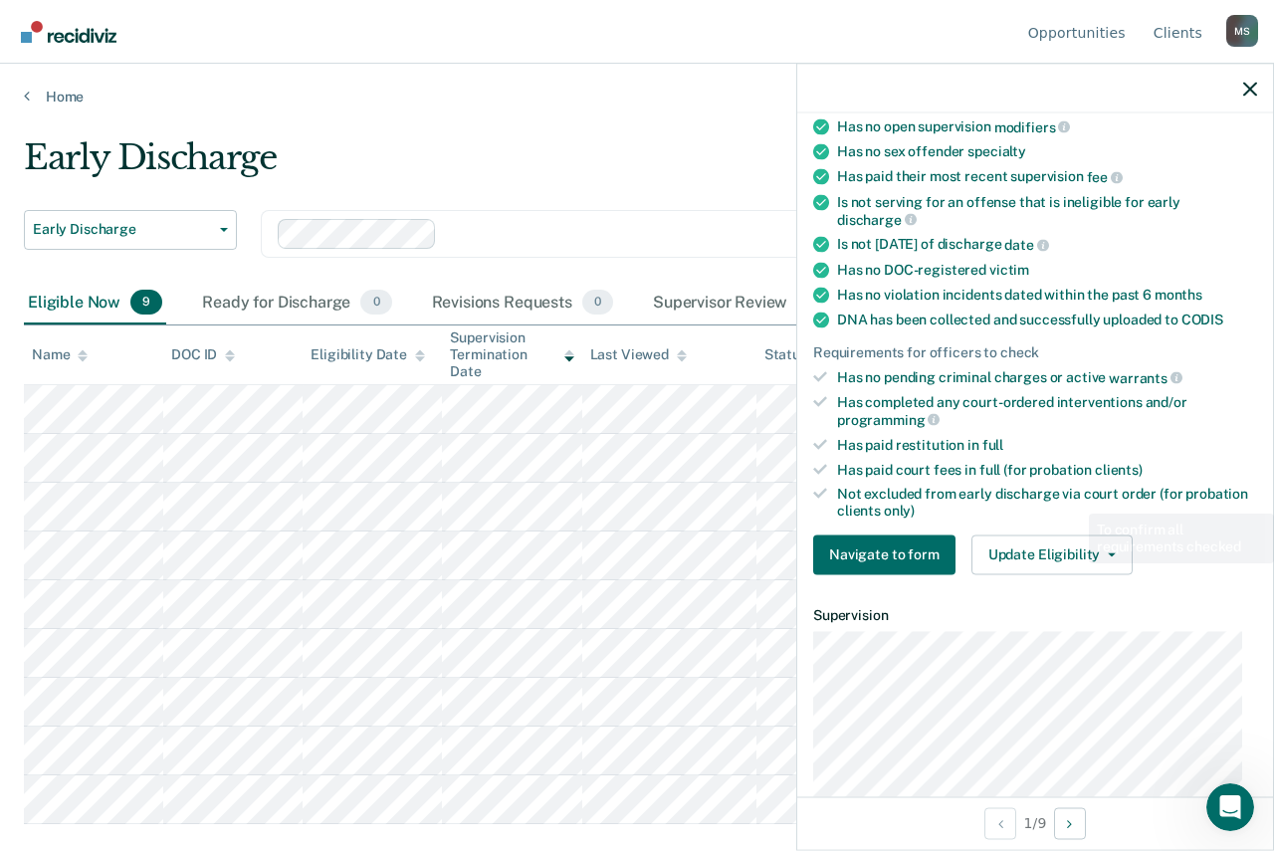
scroll to position [398, 0]
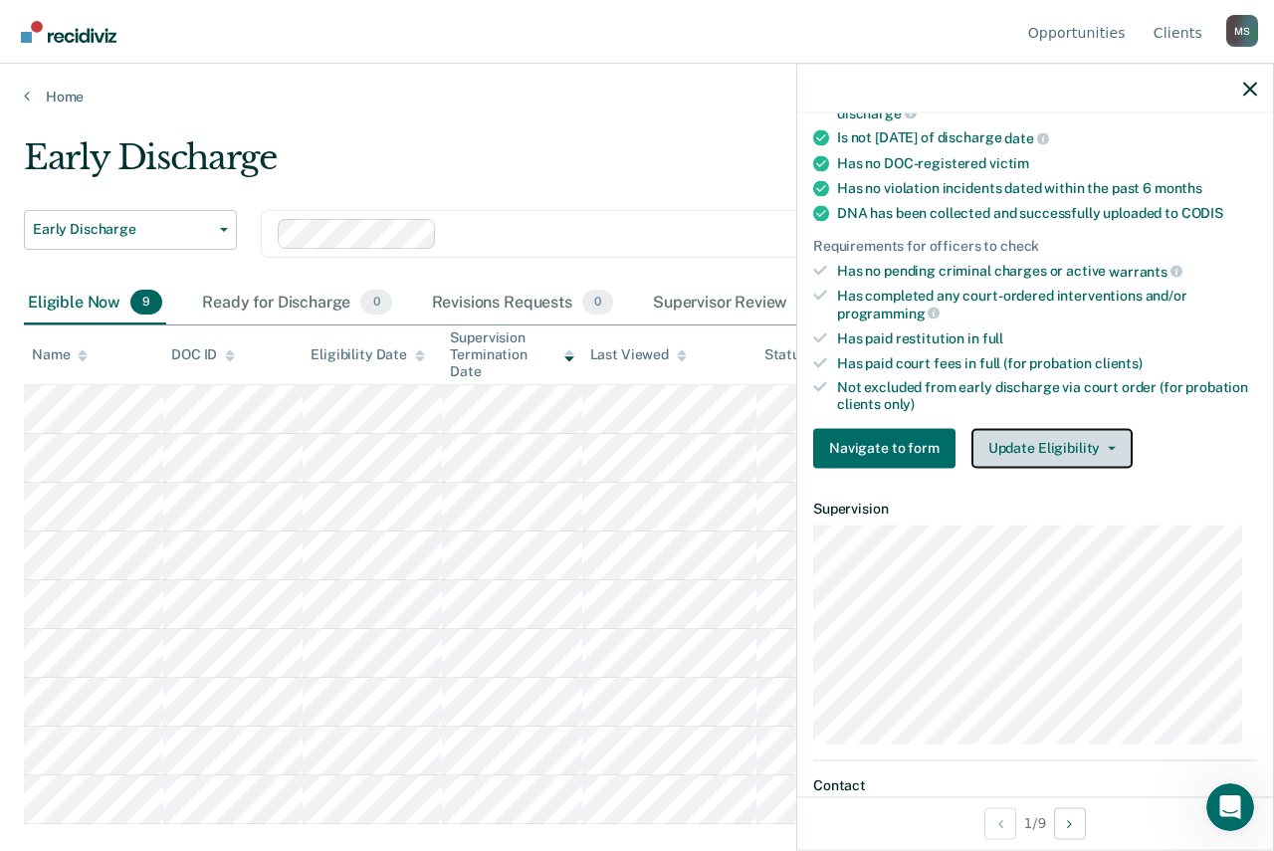
click at [1043, 444] on button "Update Eligibility" at bounding box center [1051, 448] width 161 height 40
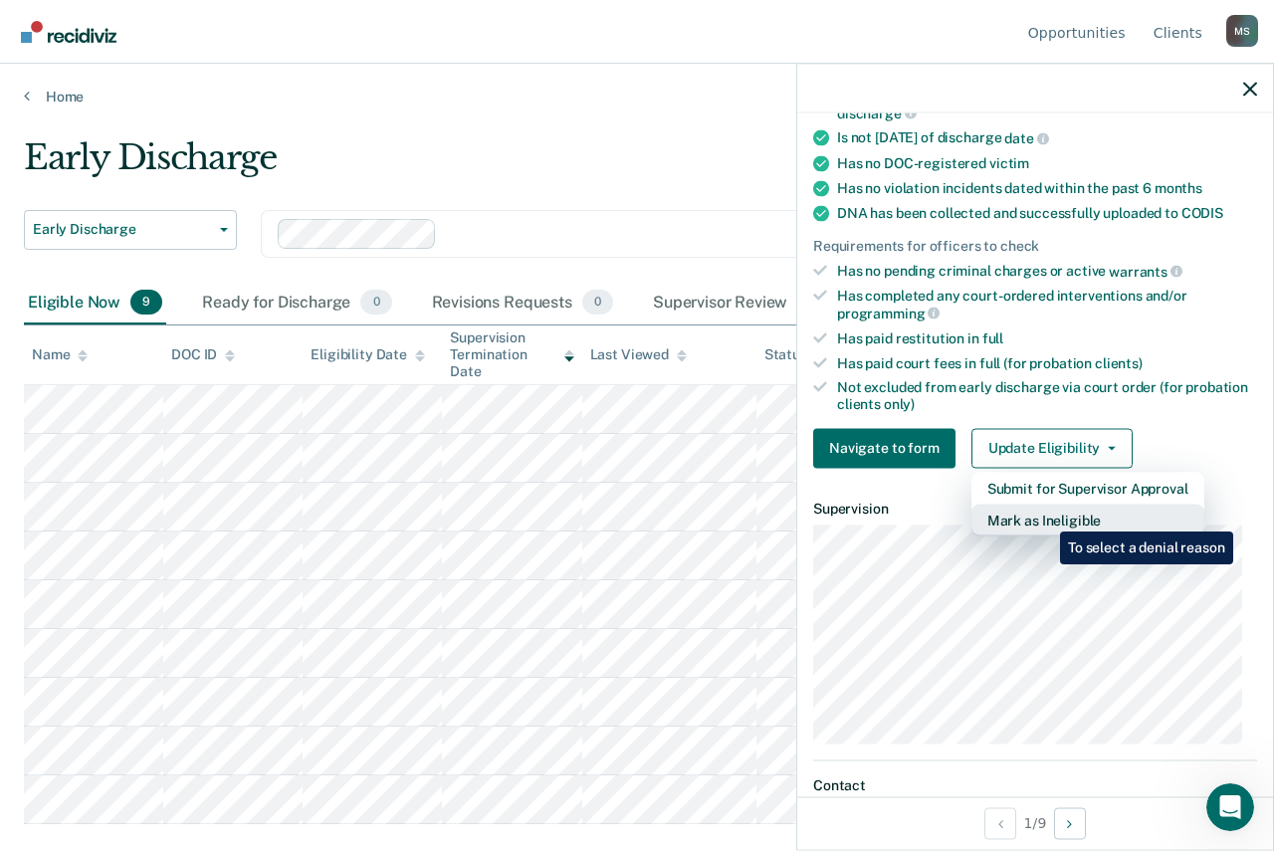
click at [1045, 516] on button "Mark as Ineligible" at bounding box center [1087, 519] width 233 height 32
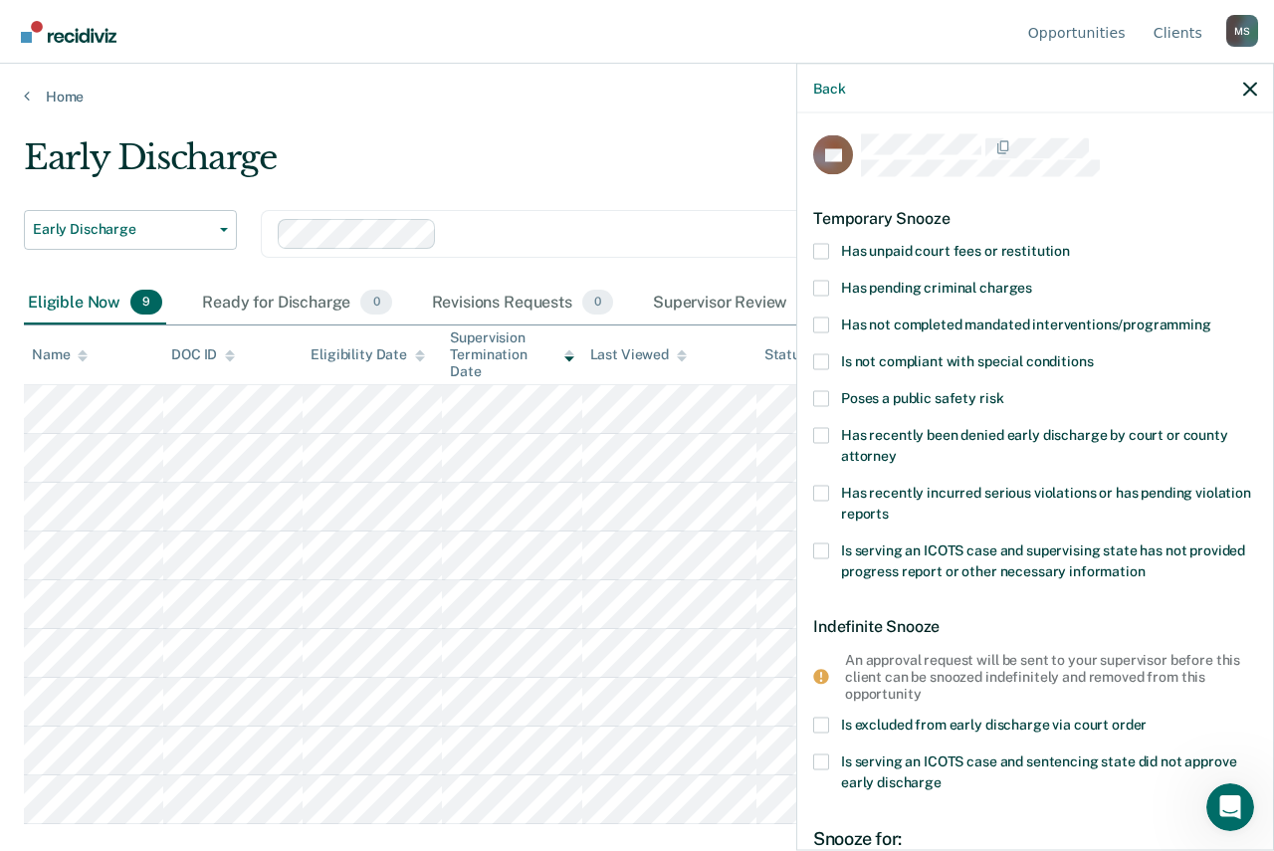
scroll to position [0, 0]
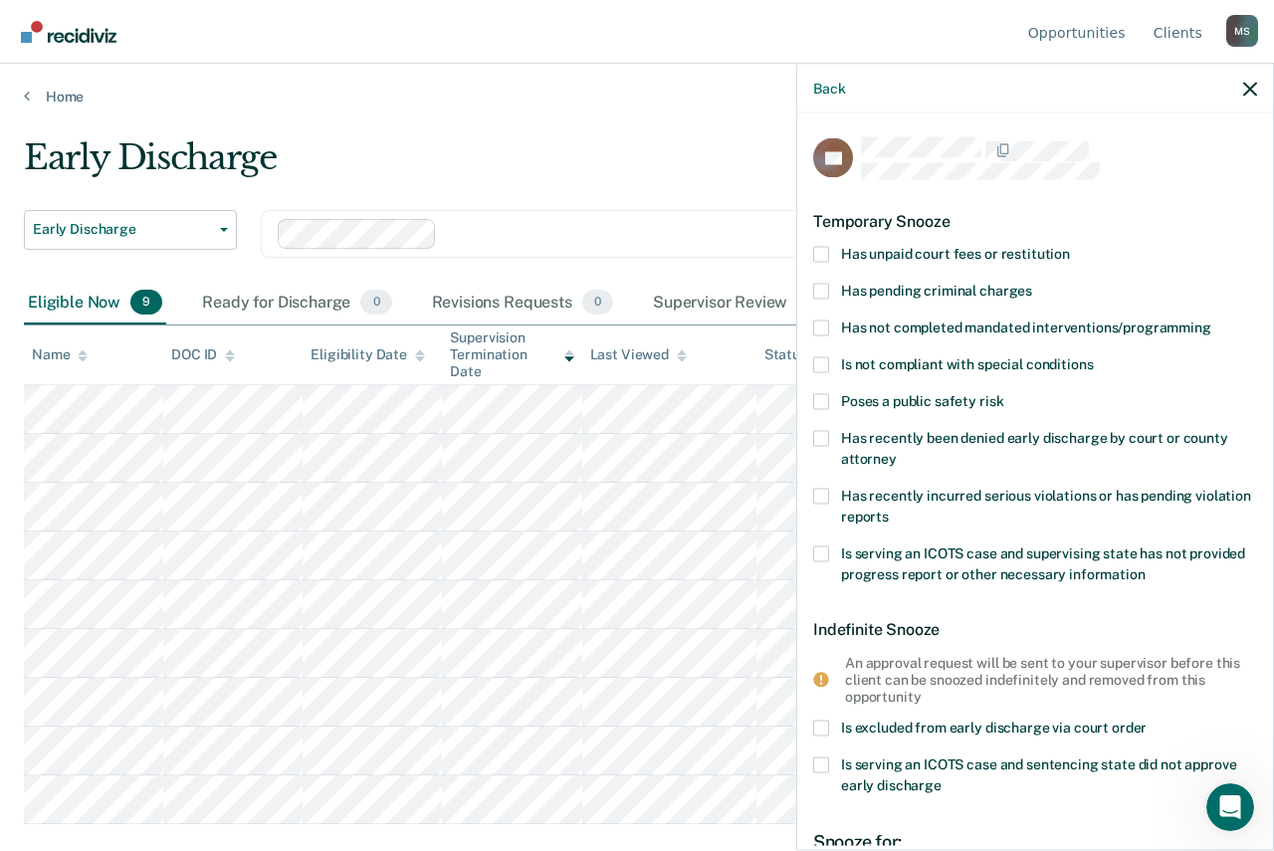
click at [822, 256] on span at bounding box center [821, 254] width 16 height 16
click at [1070, 246] on input "Has unpaid court fees or restitution" at bounding box center [1070, 246] width 0 height 0
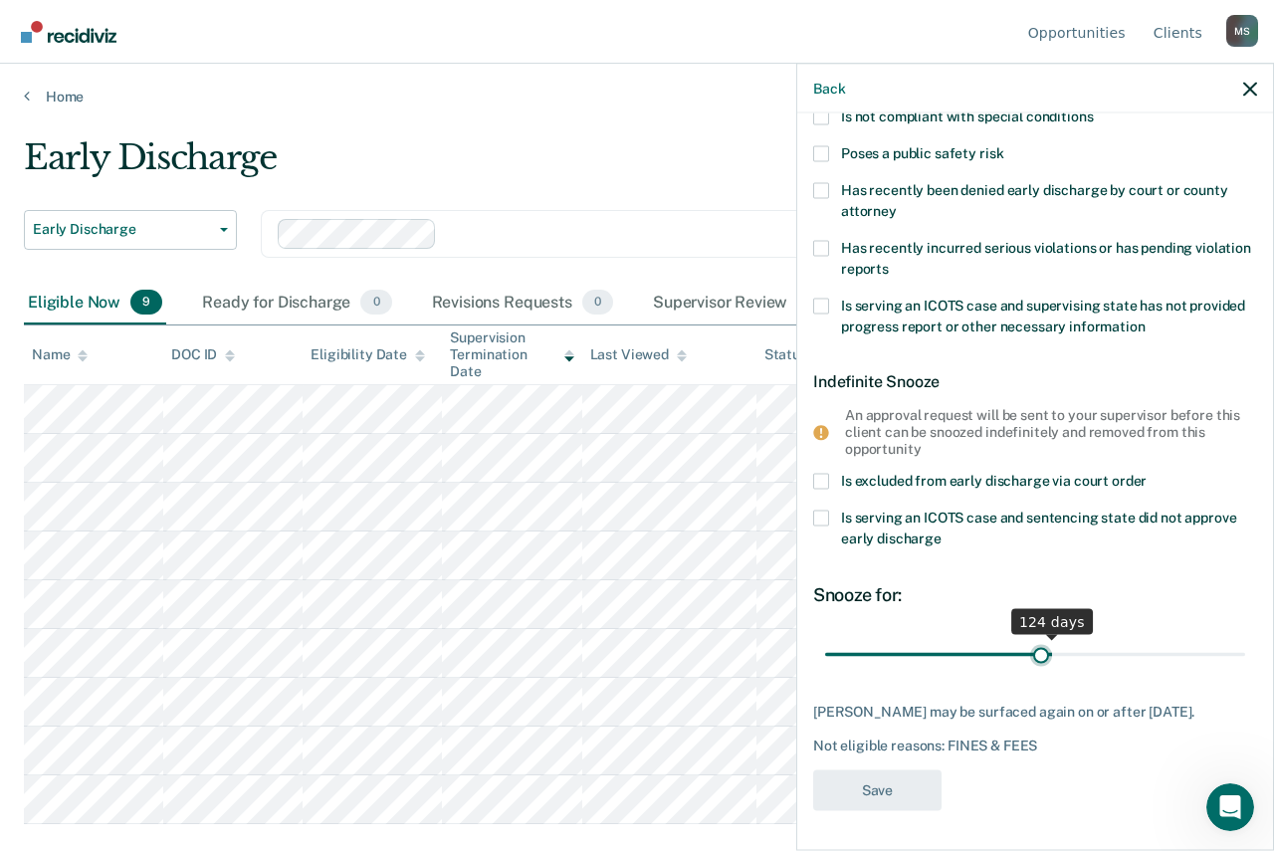
scroll to position [311, 0]
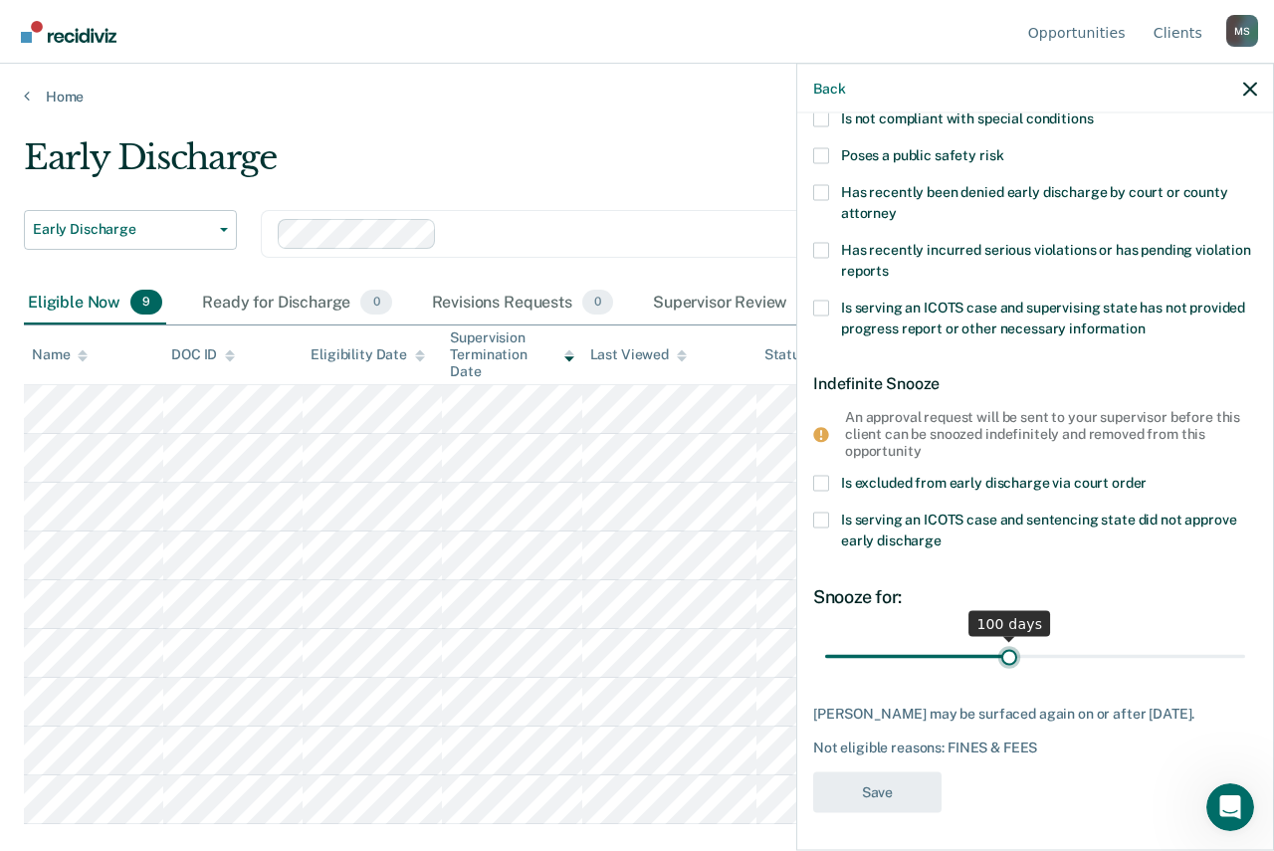
drag, startPoint x: 882, startPoint y: 631, endPoint x: 1003, endPoint y: 647, distance: 122.4
type input "100"
click at [1003, 647] on input "range" at bounding box center [1035, 656] width 420 height 35
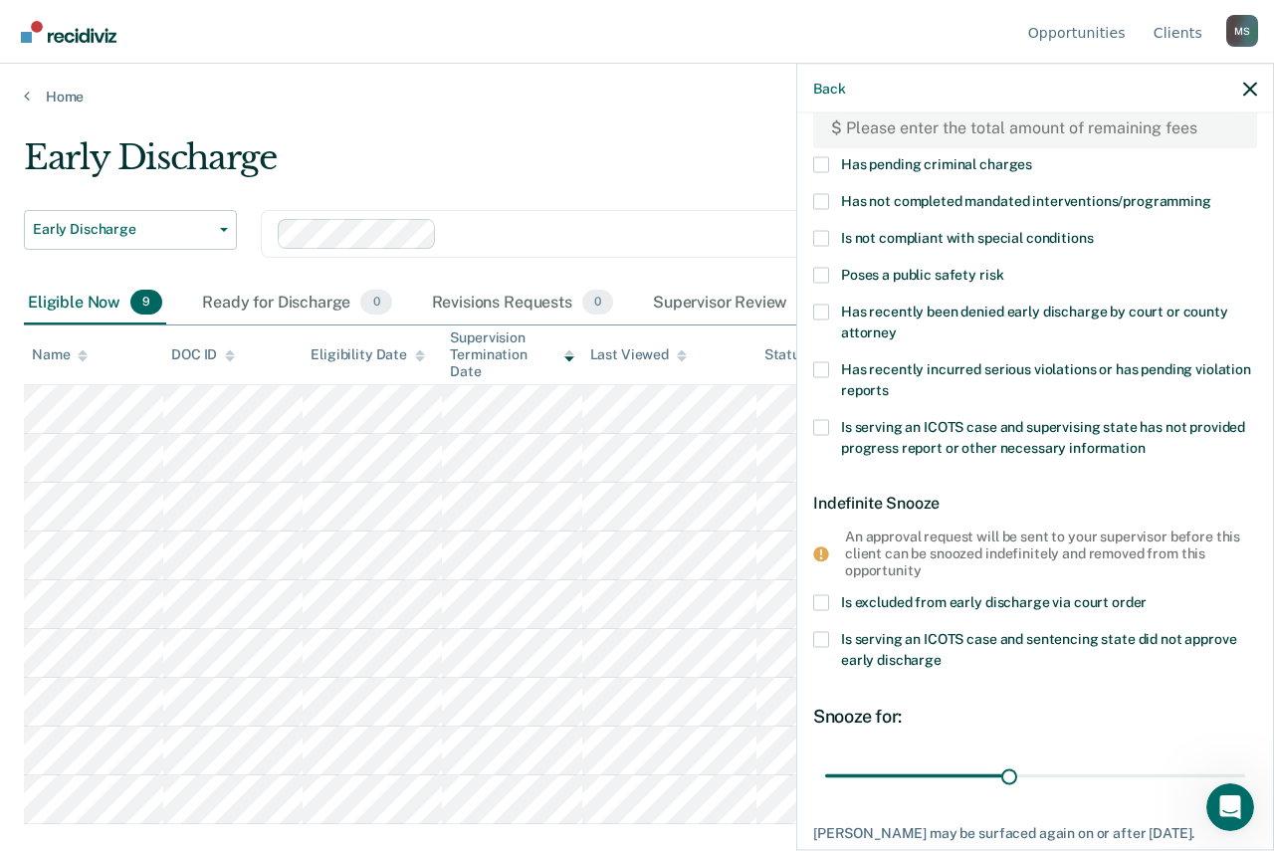
scroll to position [13, 0]
